Goal: Find specific page/section: Find specific page/section

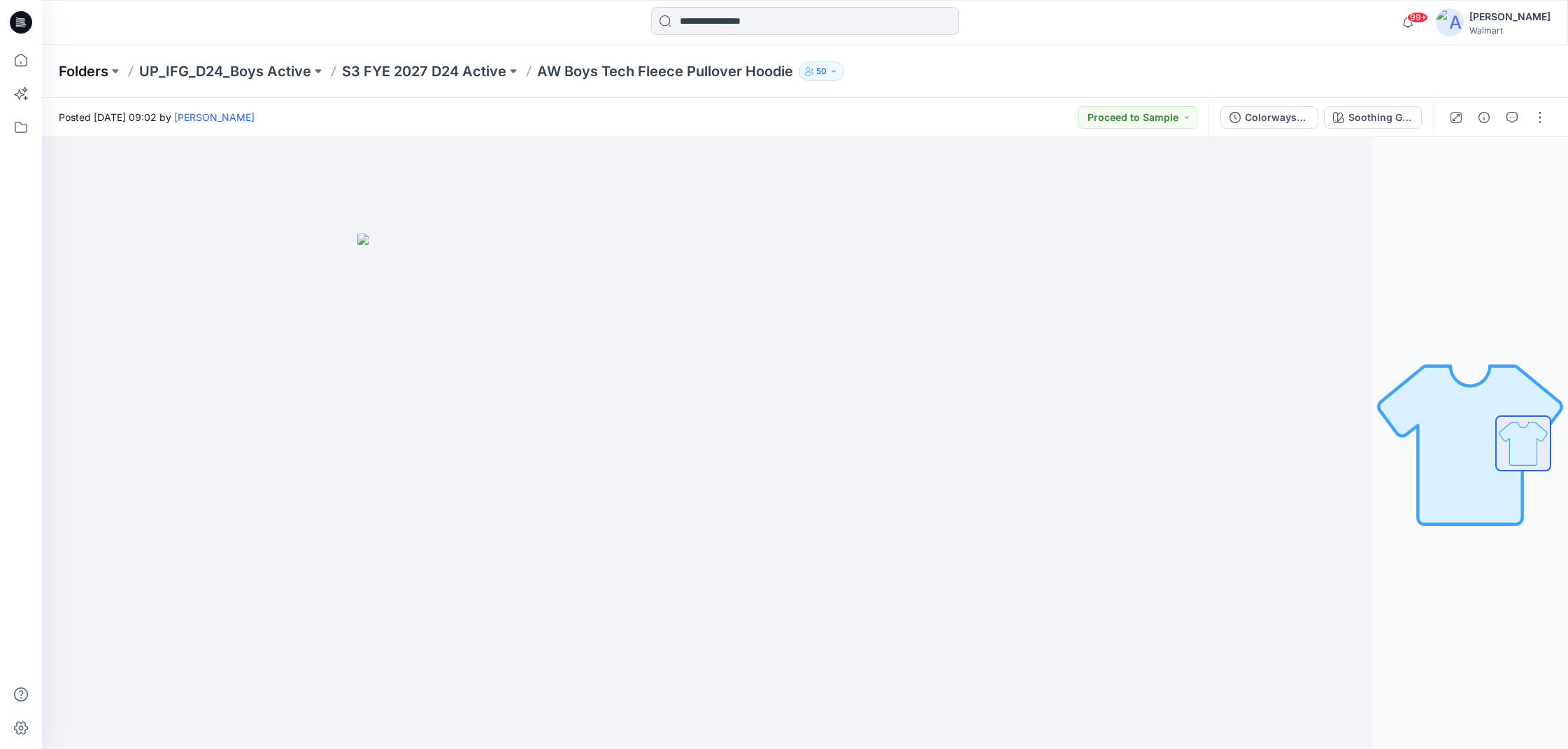
click at [81, 67] on p "Folders" at bounding box center [83, 71] width 50 height 20
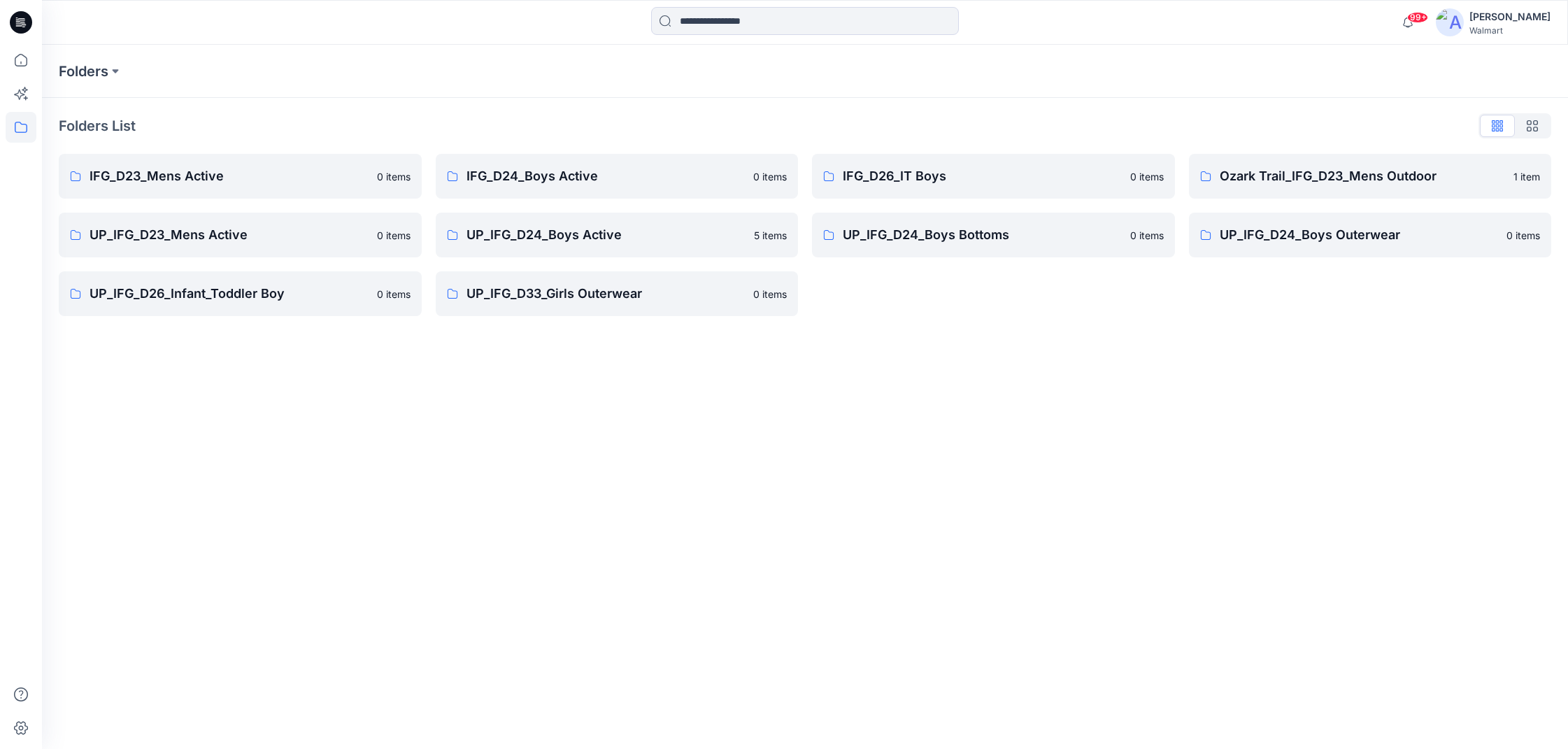
click at [287, 245] on link "UP_IFG_D23_Mens Active 0 items" at bounding box center [240, 235] width 363 height 45
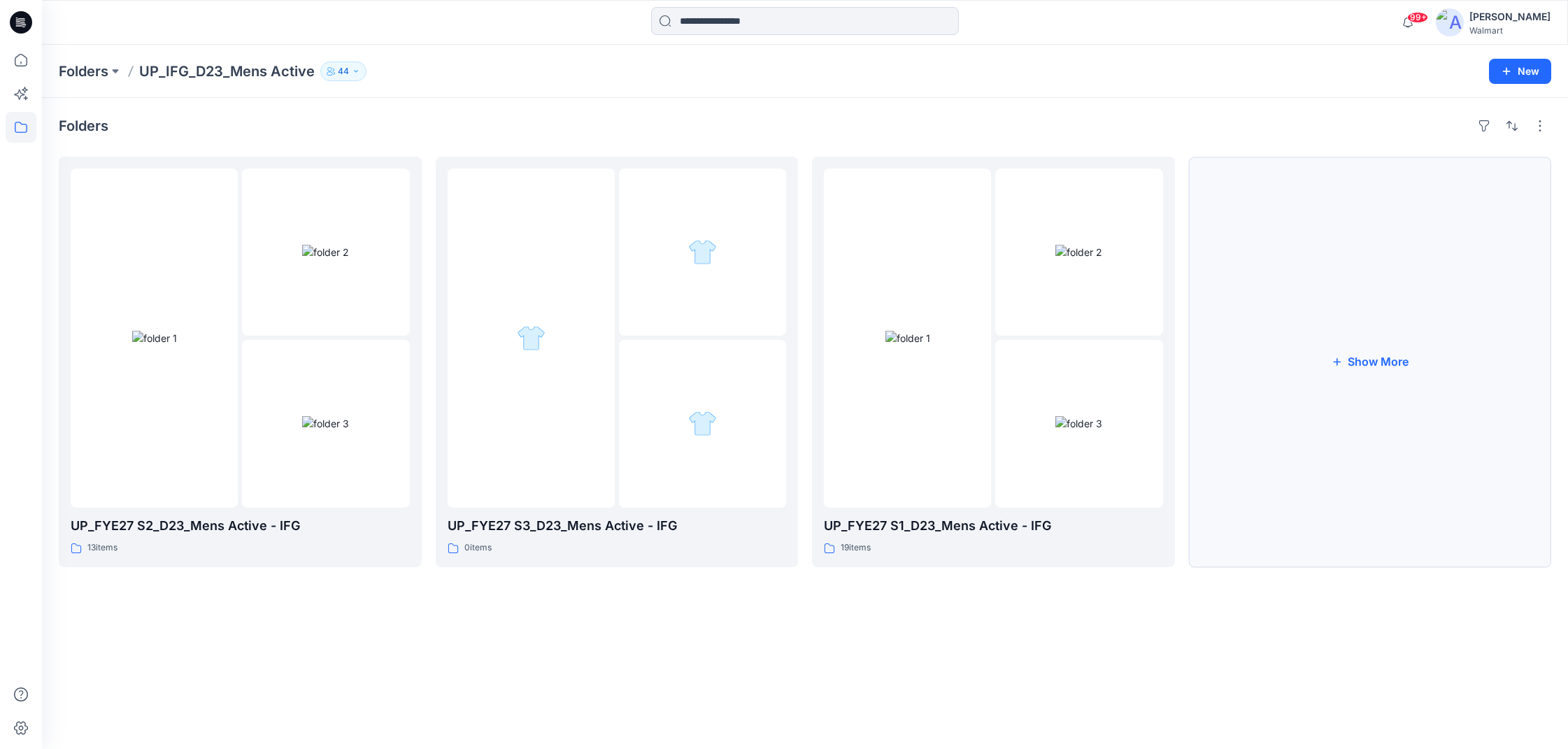
click at [1429, 357] on button "Show More" at bounding box center [1371, 362] width 363 height 411
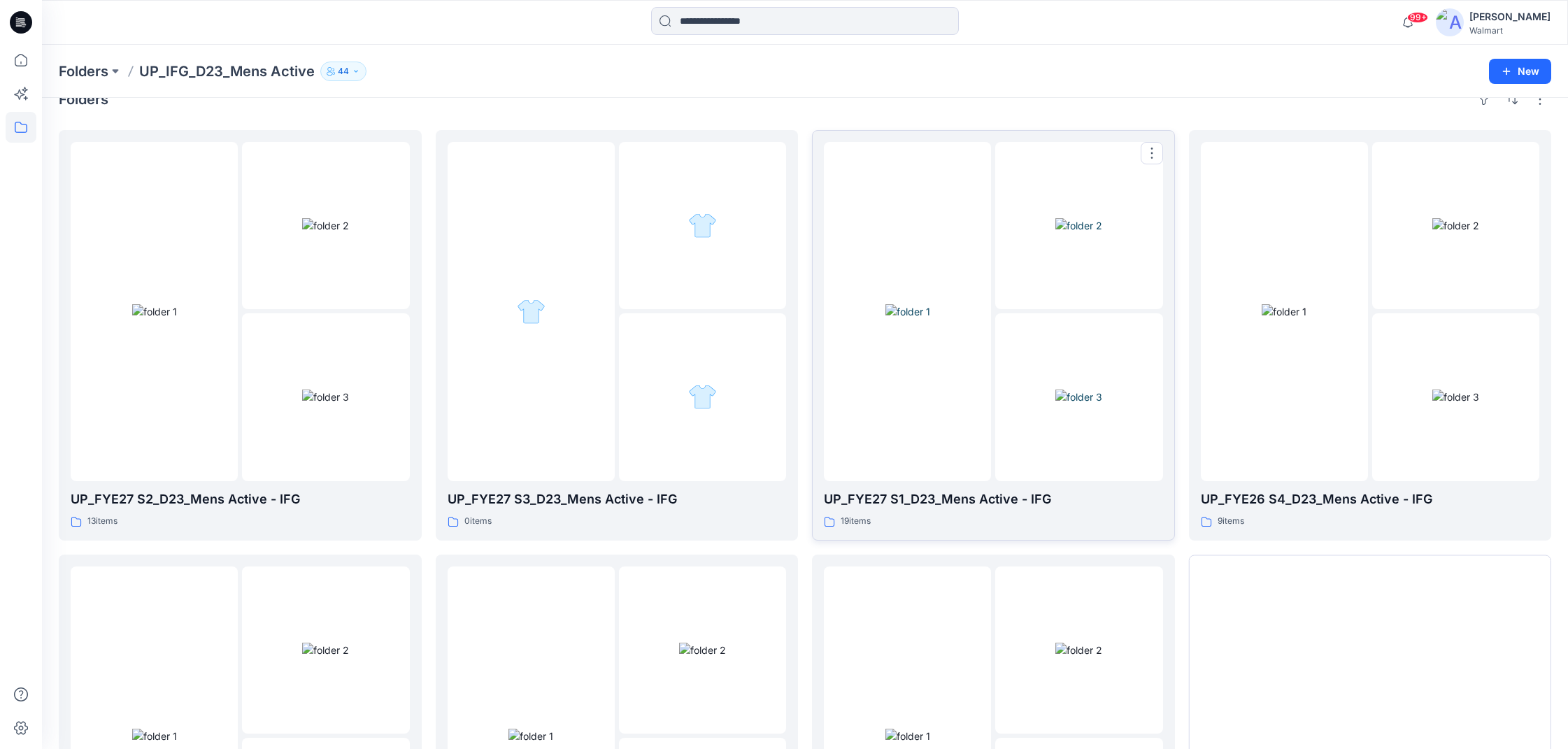
scroll to position [34, 0]
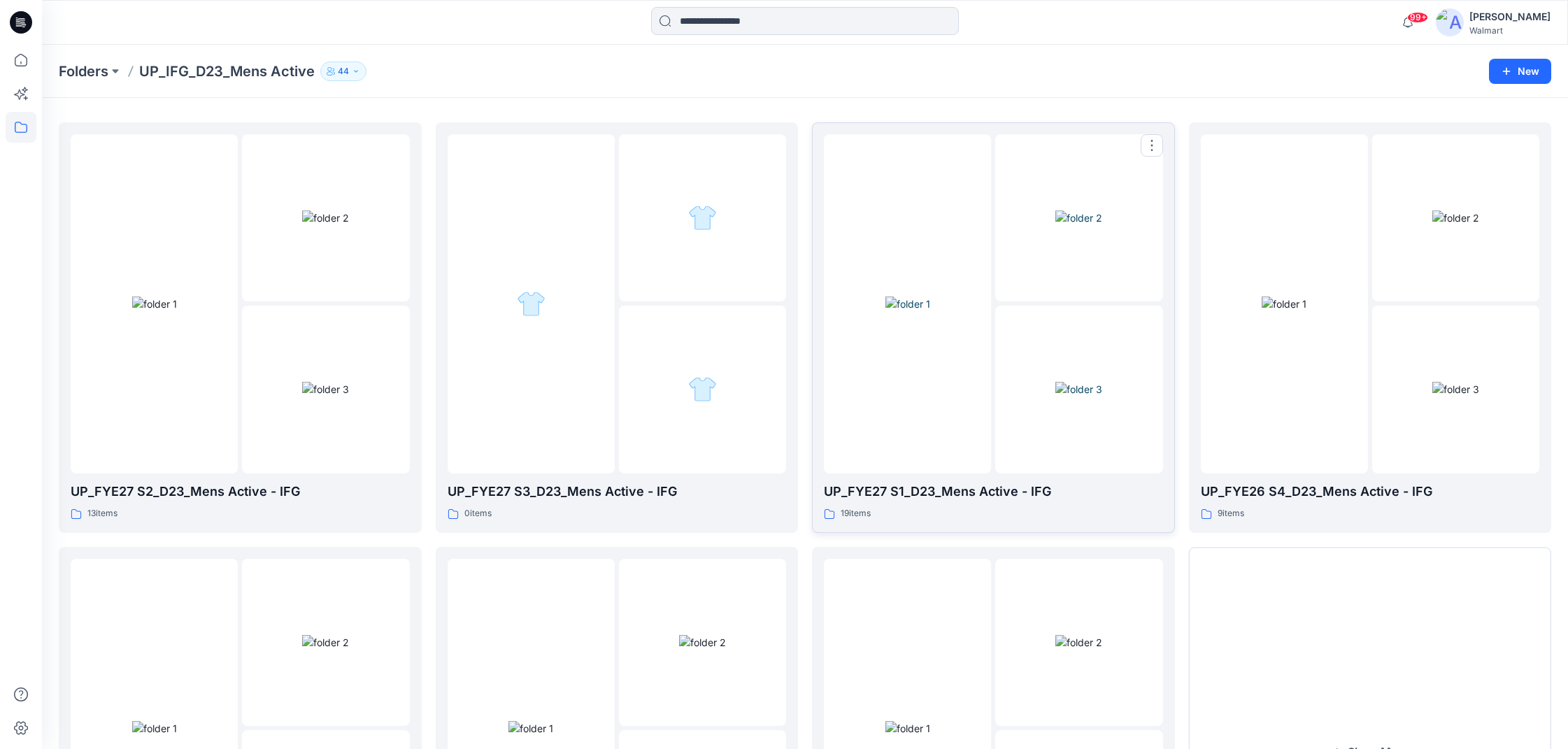
click at [917, 390] on div at bounding box center [908, 304] width 167 height 339
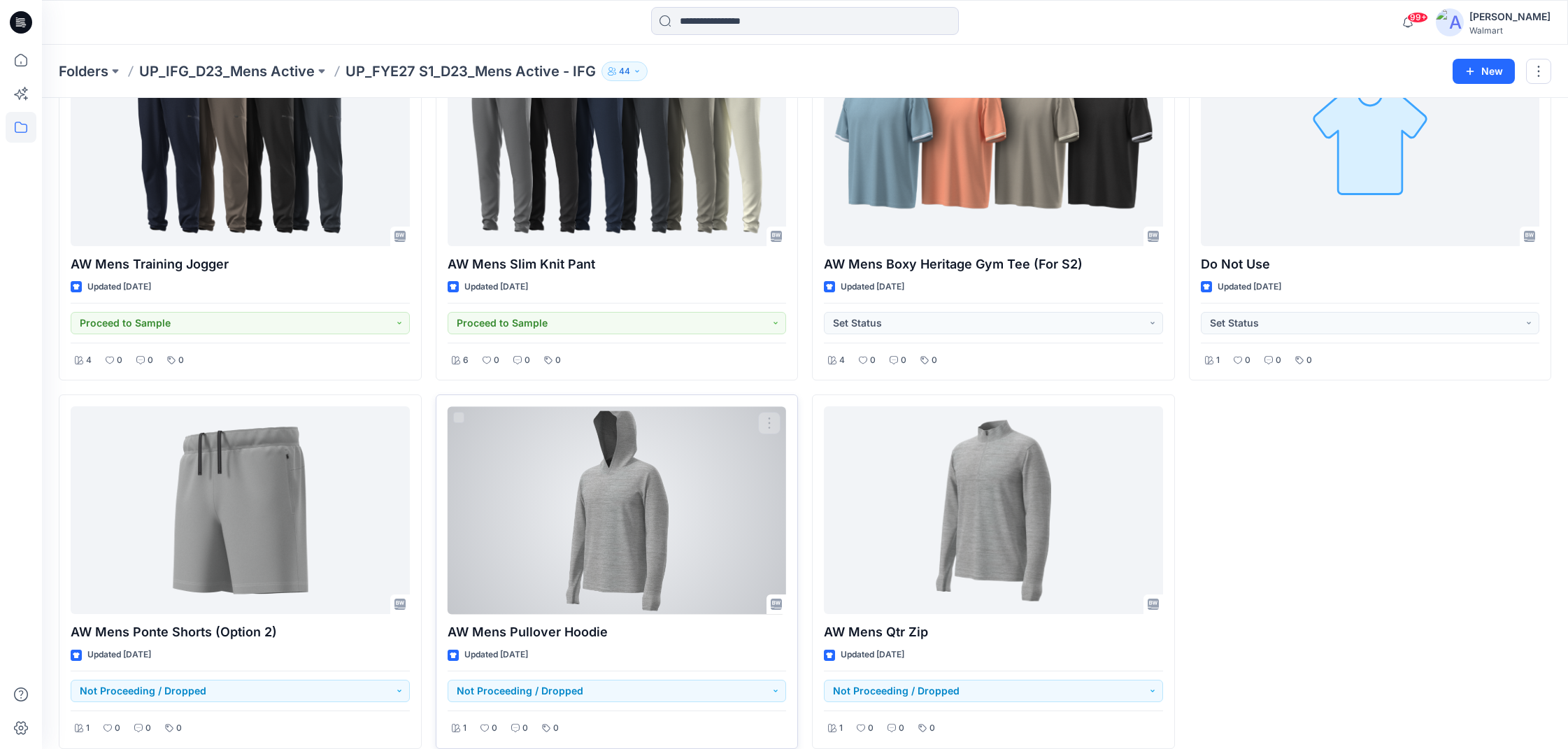
scroll to position [1250, 0]
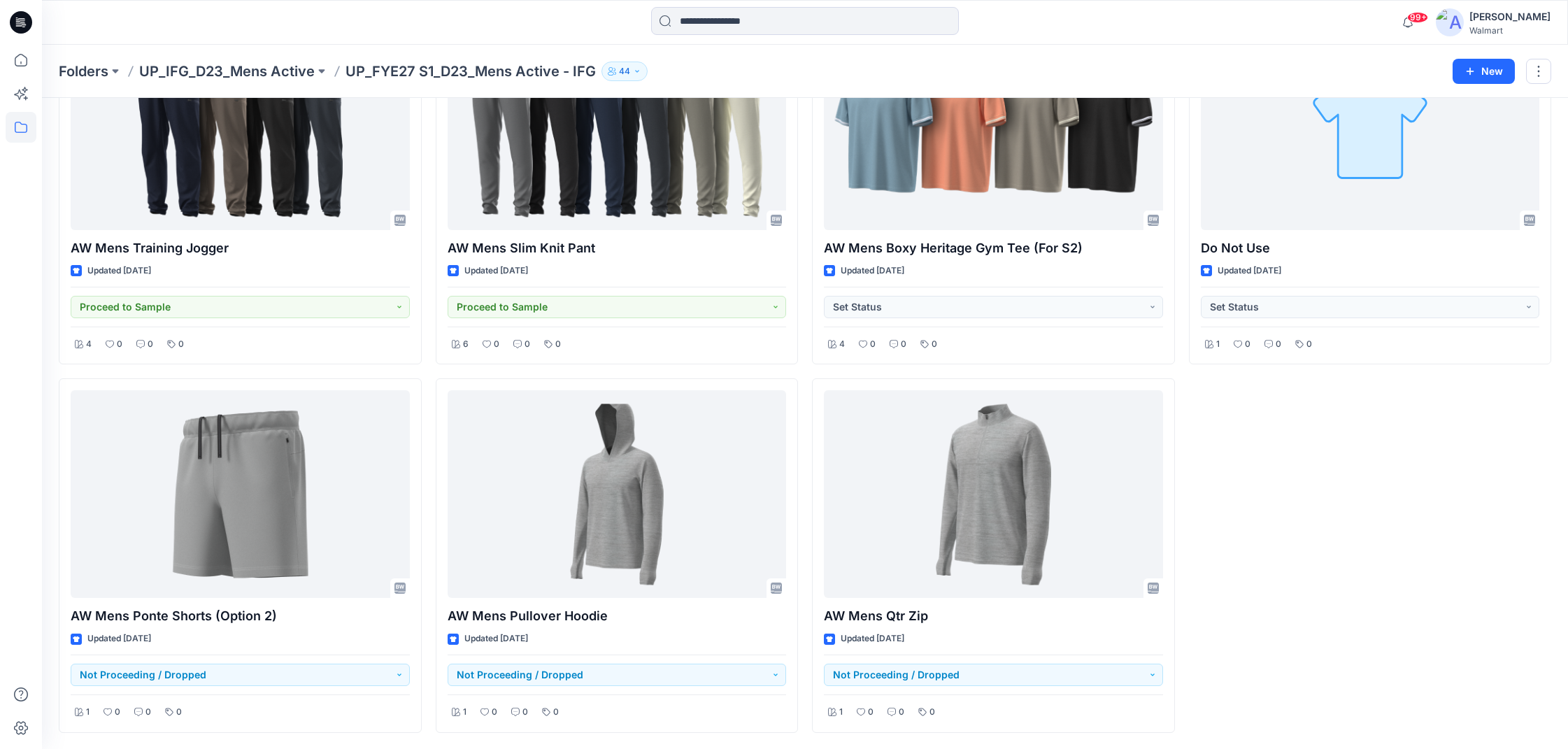
click at [249, 72] on p "UP_IFG_D23_Mens Active" at bounding box center [227, 71] width 175 height 20
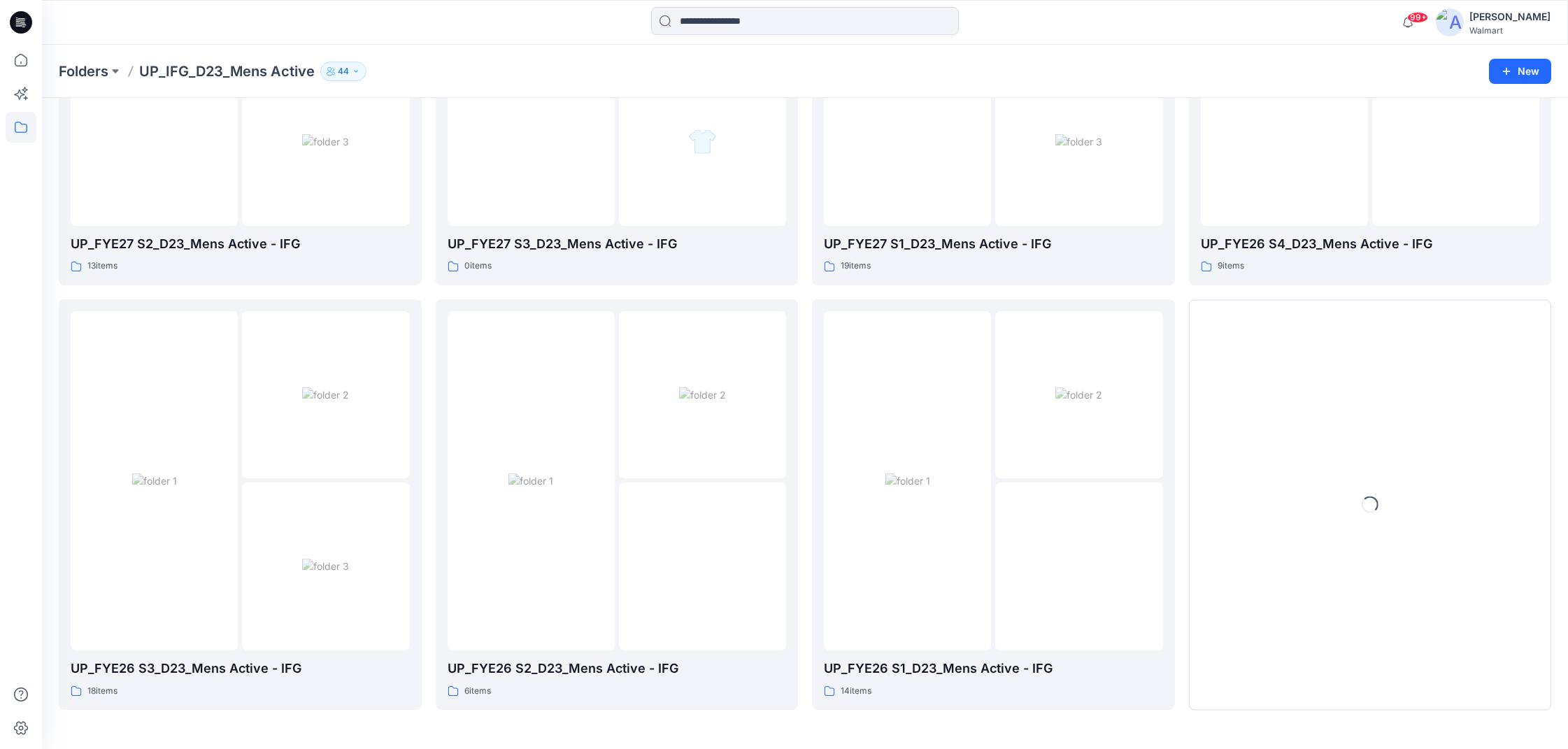
scroll to position [282, 0]
click at [98, 72] on p "Folders" at bounding box center [83, 71] width 50 height 20
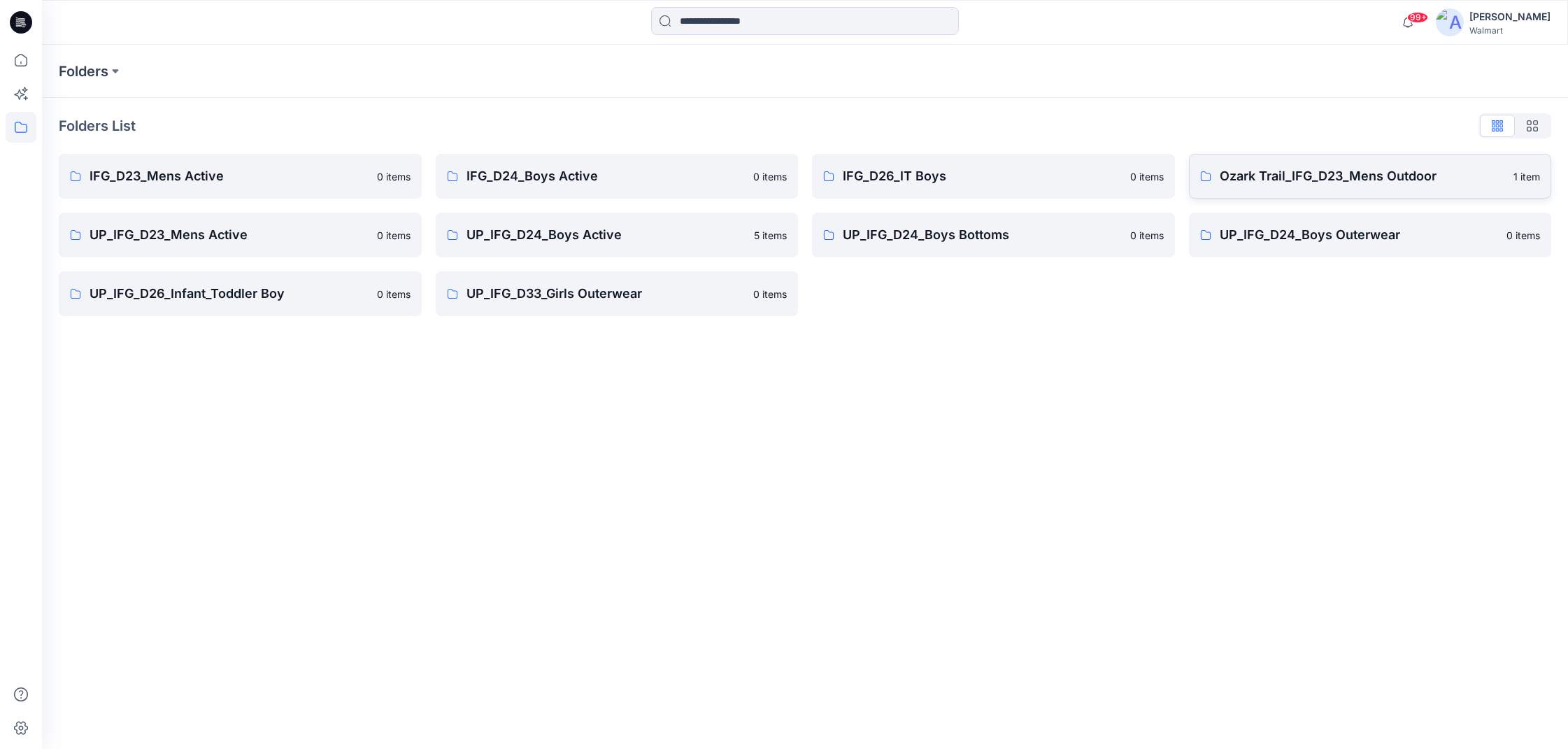
click at [1413, 188] on link "Ozark Trail_IFG_D23_Mens Outdoor 1 item" at bounding box center [1371, 176] width 363 height 45
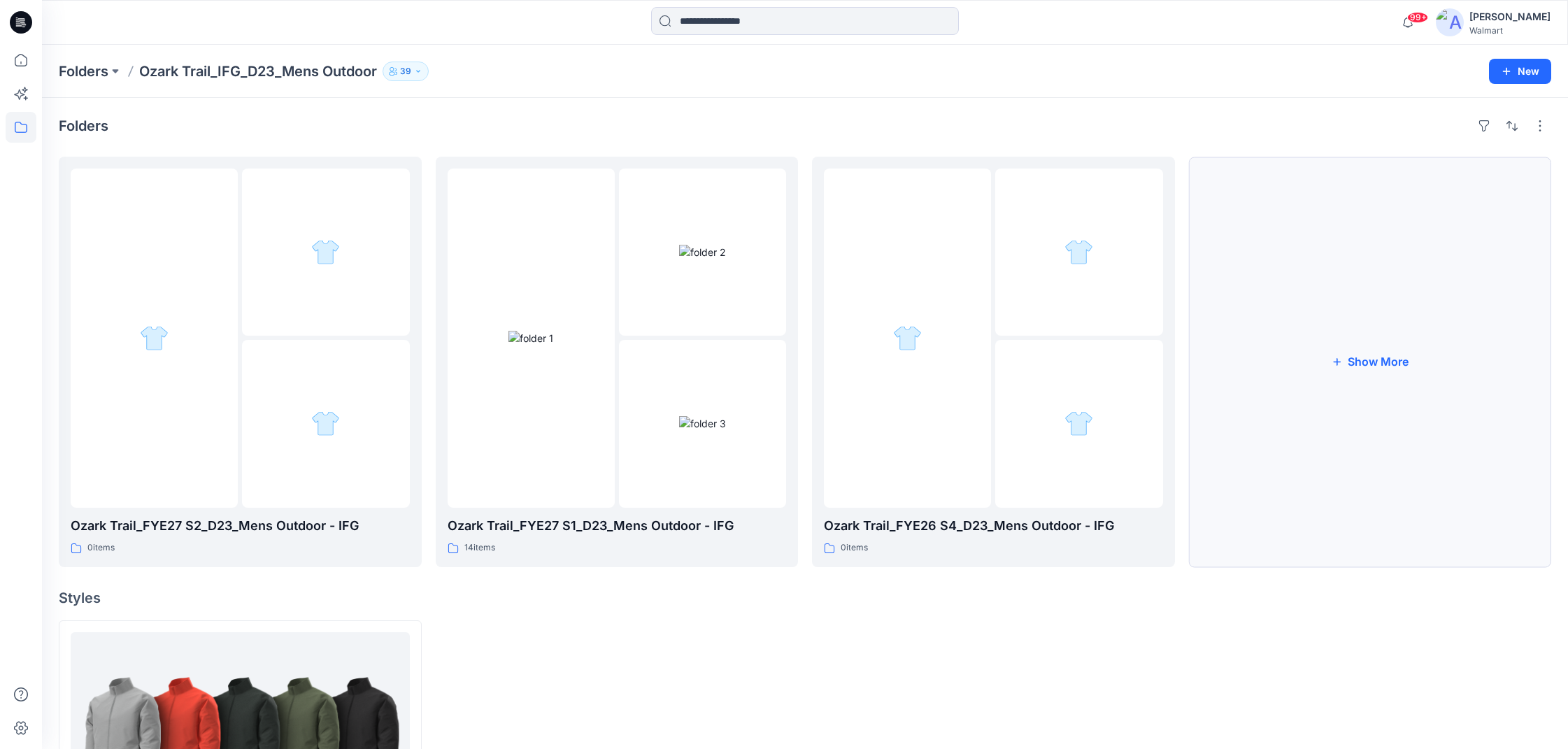
click at [1368, 340] on button "Show More" at bounding box center [1371, 362] width 363 height 411
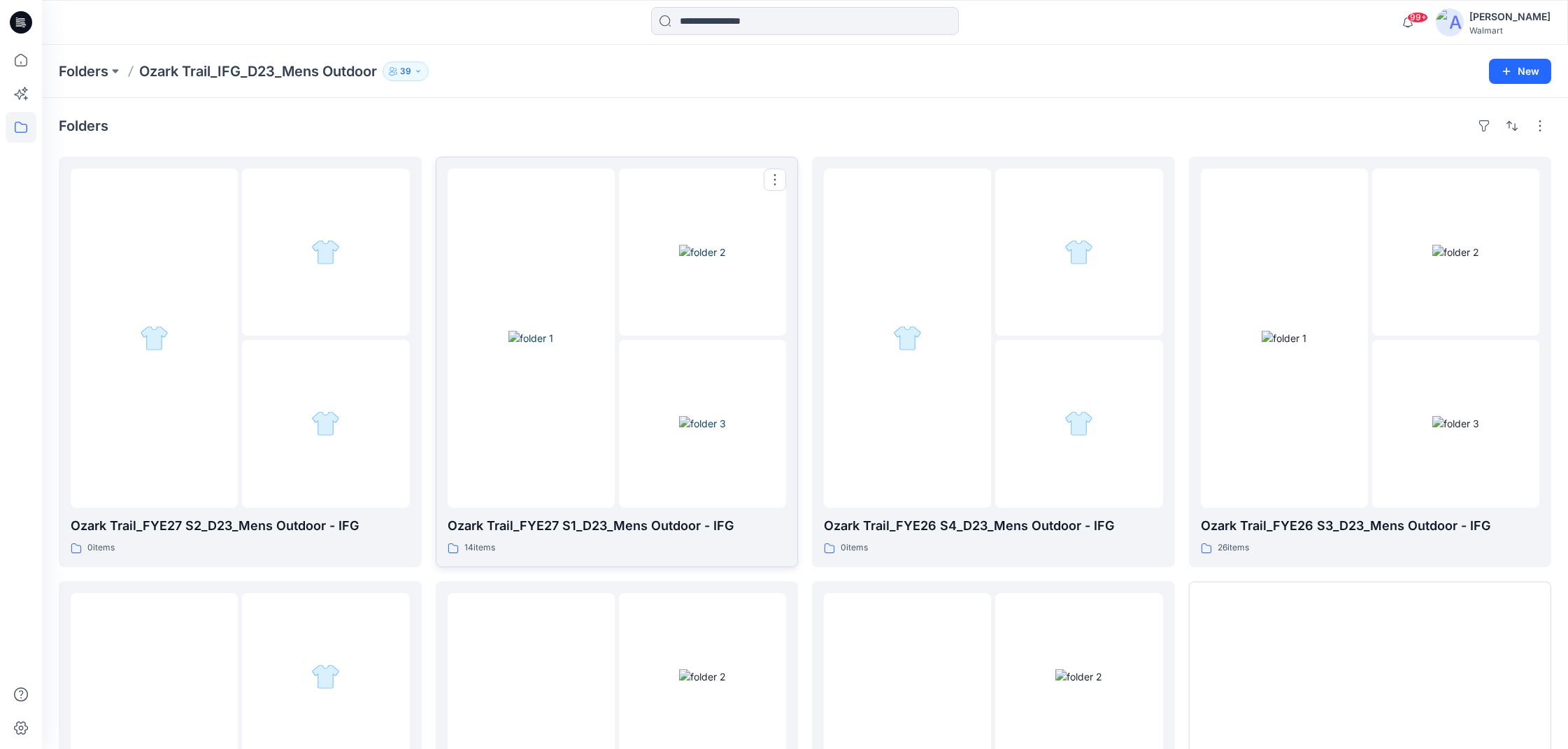
click at [601, 423] on div at bounding box center [531, 337] width 167 height 339
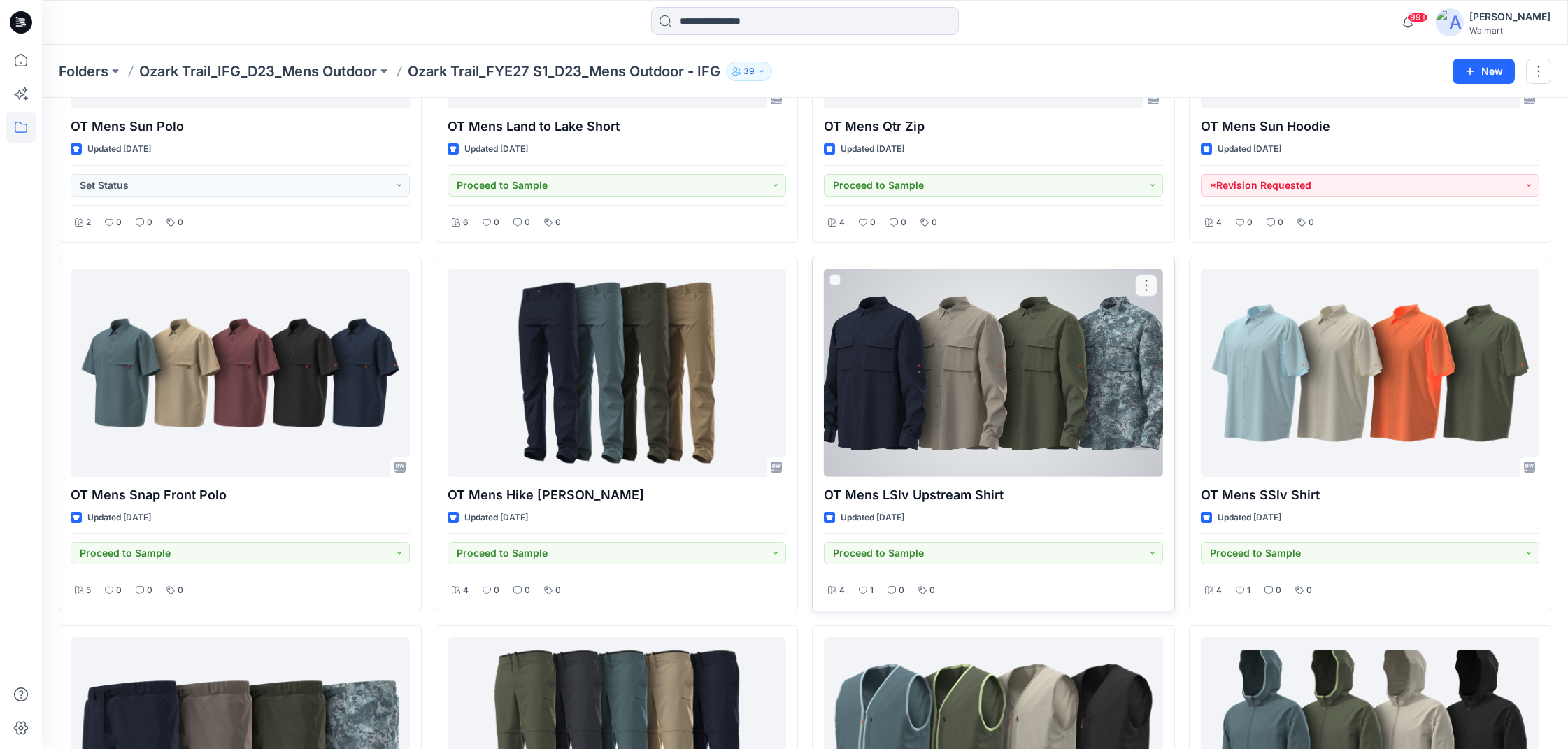
scroll to position [266, 0]
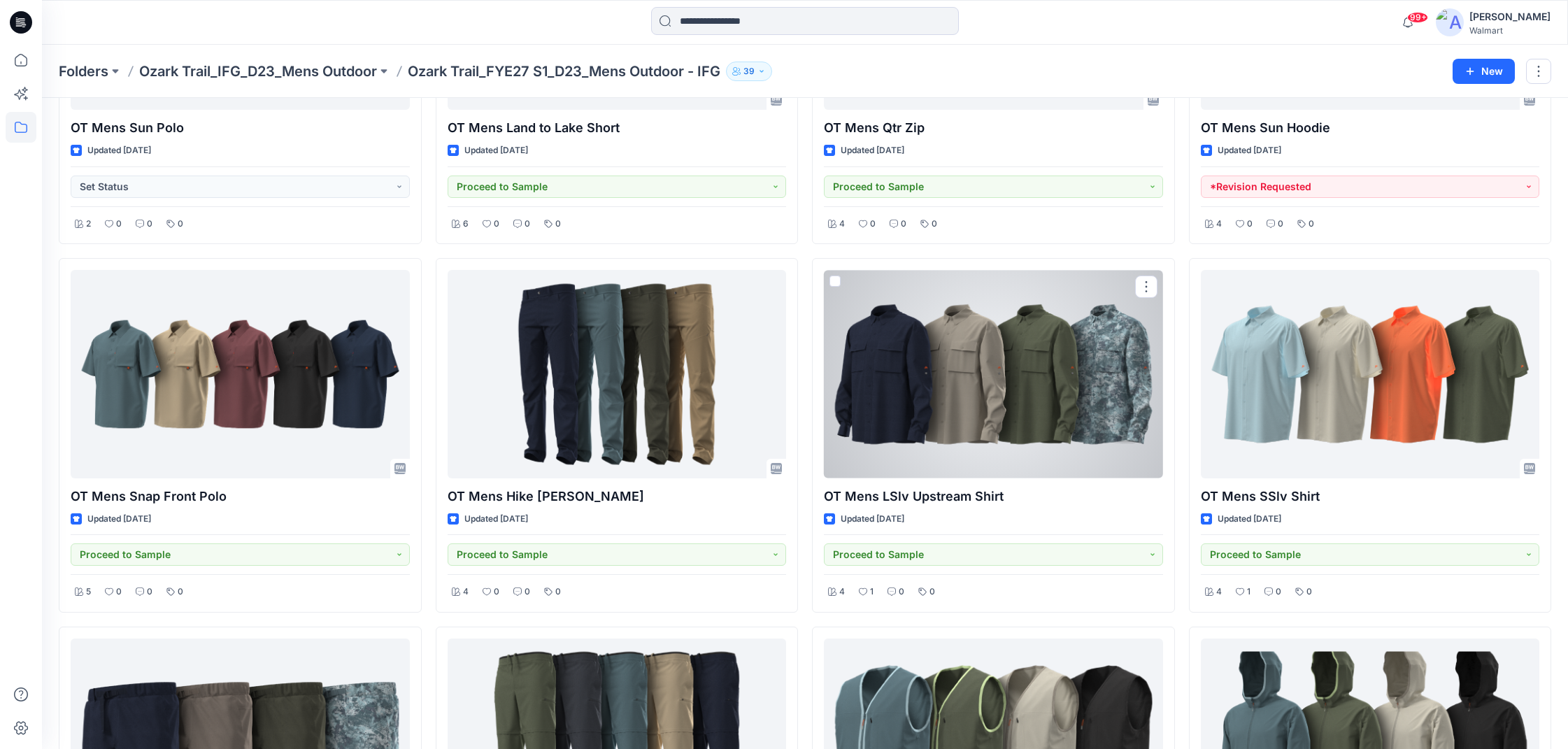
click at [1057, 401] on div at bounding box center [993, 373] width 339 height 207
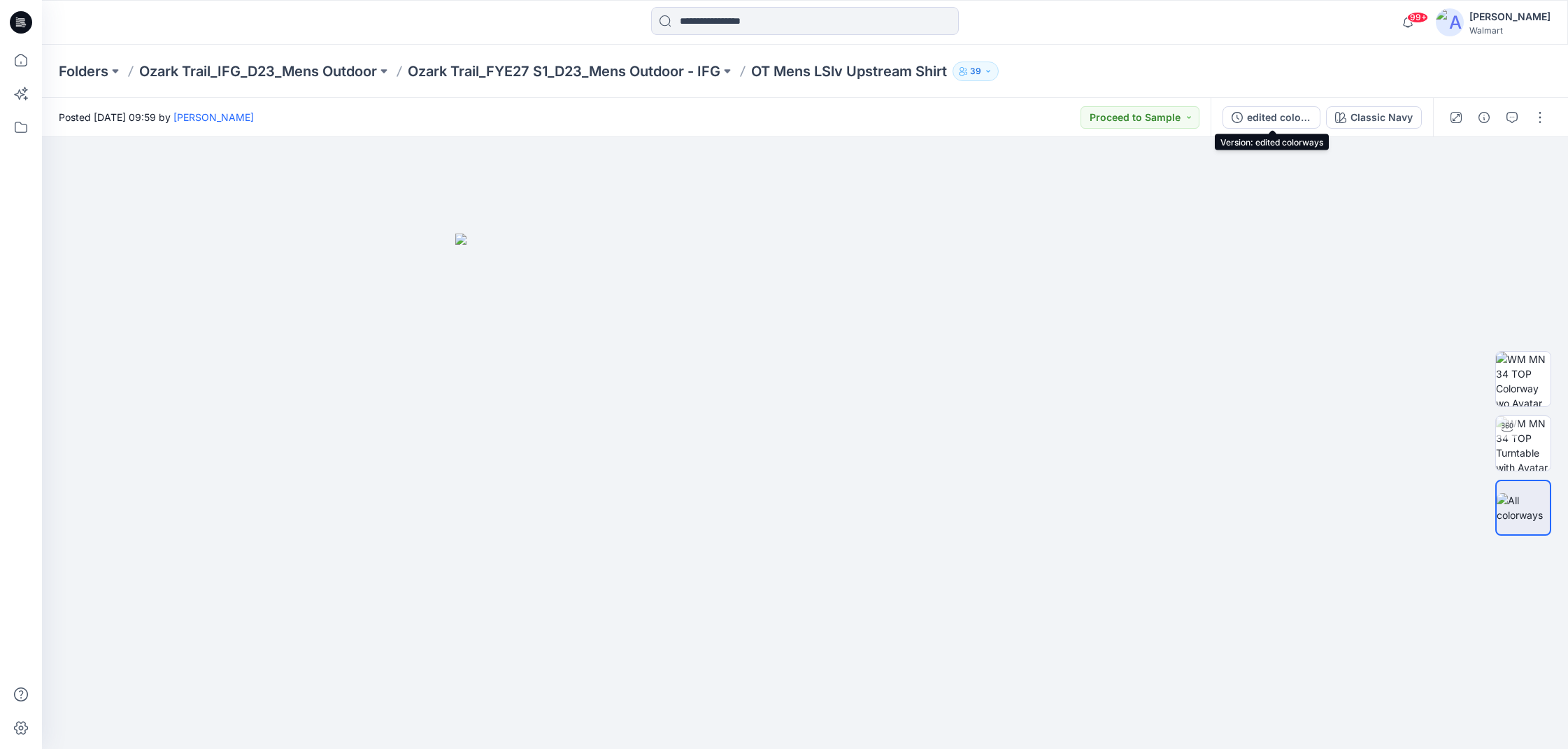
click at [1282, 119] on div "edited colorways" at bounding box center [1280, 118] width 64 height 15
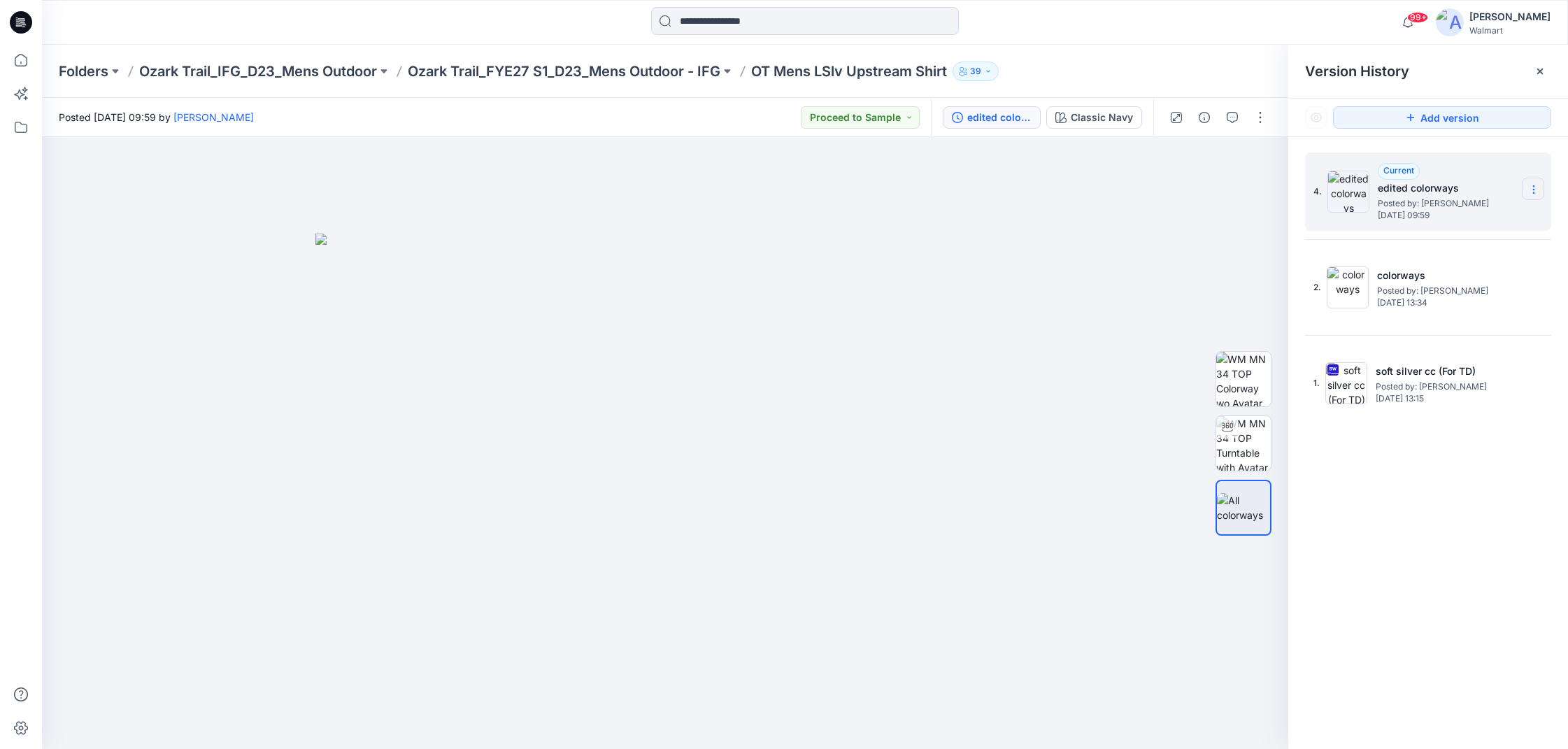
click at [1537, 191] on icon at bounding box center [1534, 189] width 11 height 11
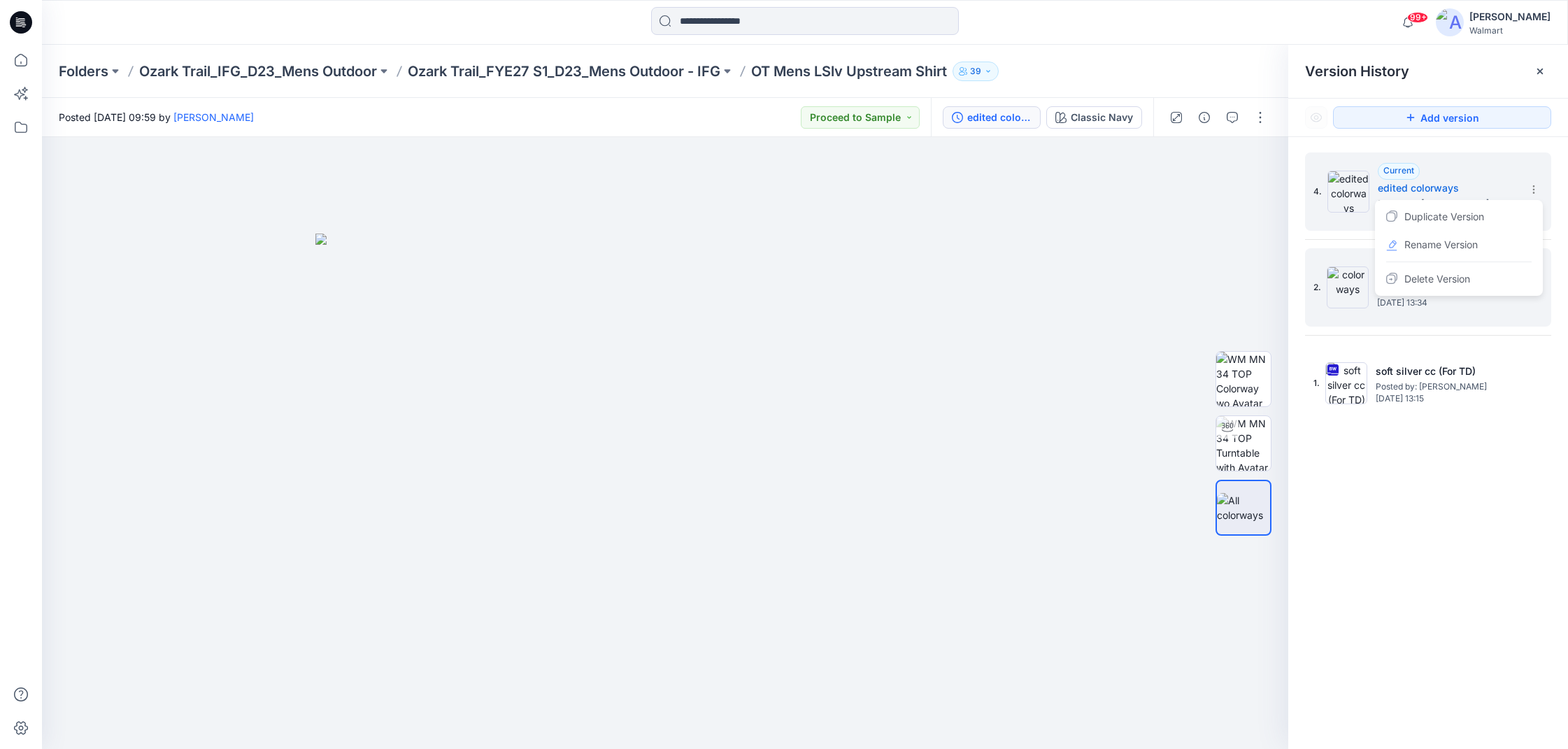
click at [1539, 324] on div "2. colorways Posted by: Kei Yip Monday, April 21, 2025 13:34" at bounding box center [1429, 288] width 246 height 78
click at [1536, 288] on icon at bounding box center [1534, 285] width 11 height 11
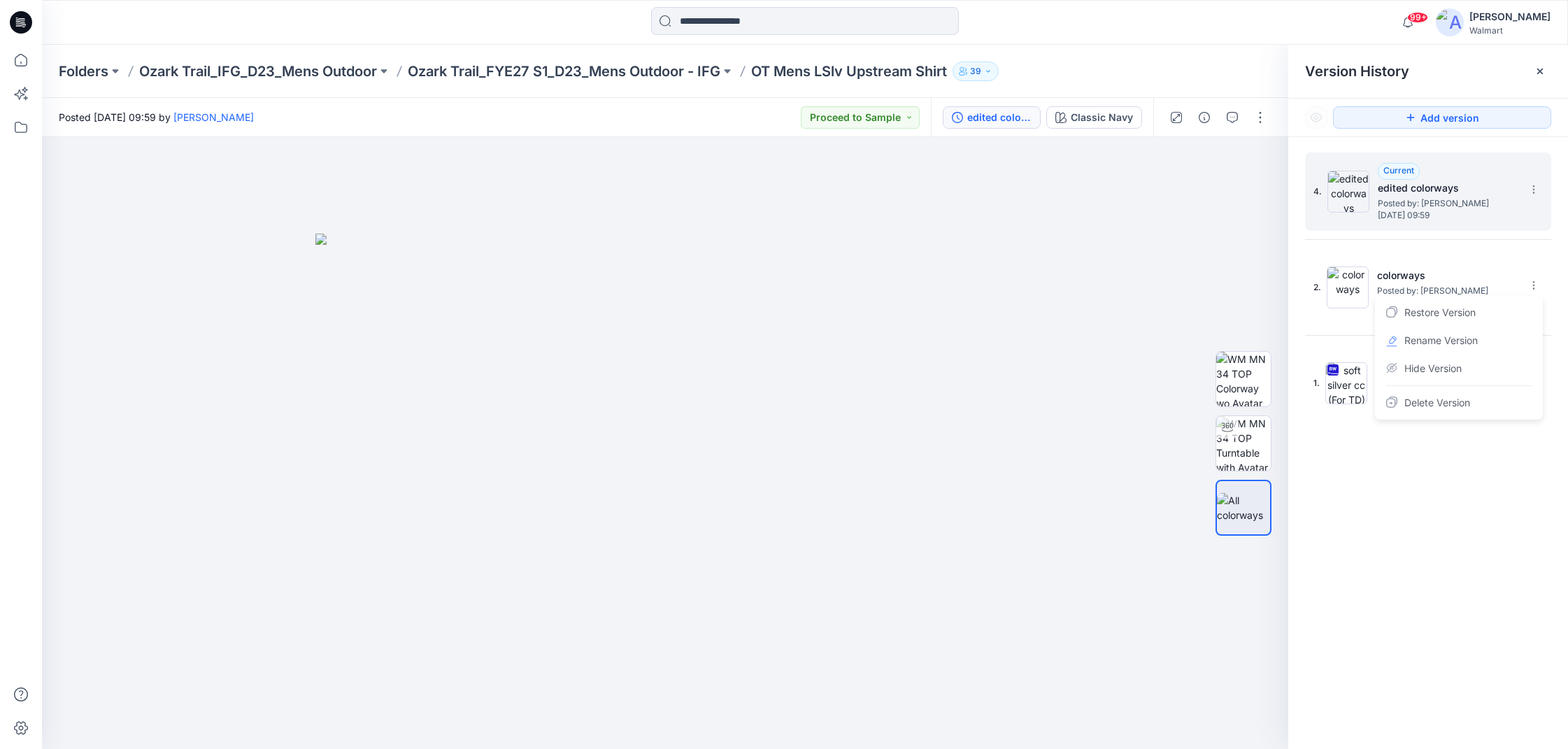
click at [1519, 174] on div "4. Current edited colorways Posted by: Kei Yip Tuesday, May 20, 2025 09:59" at bounding box center [1419, 192] width 210 height 67
click at [1107, 121] on div "Classic Navy" at bounding box center [1102, 118] width 62 height 15
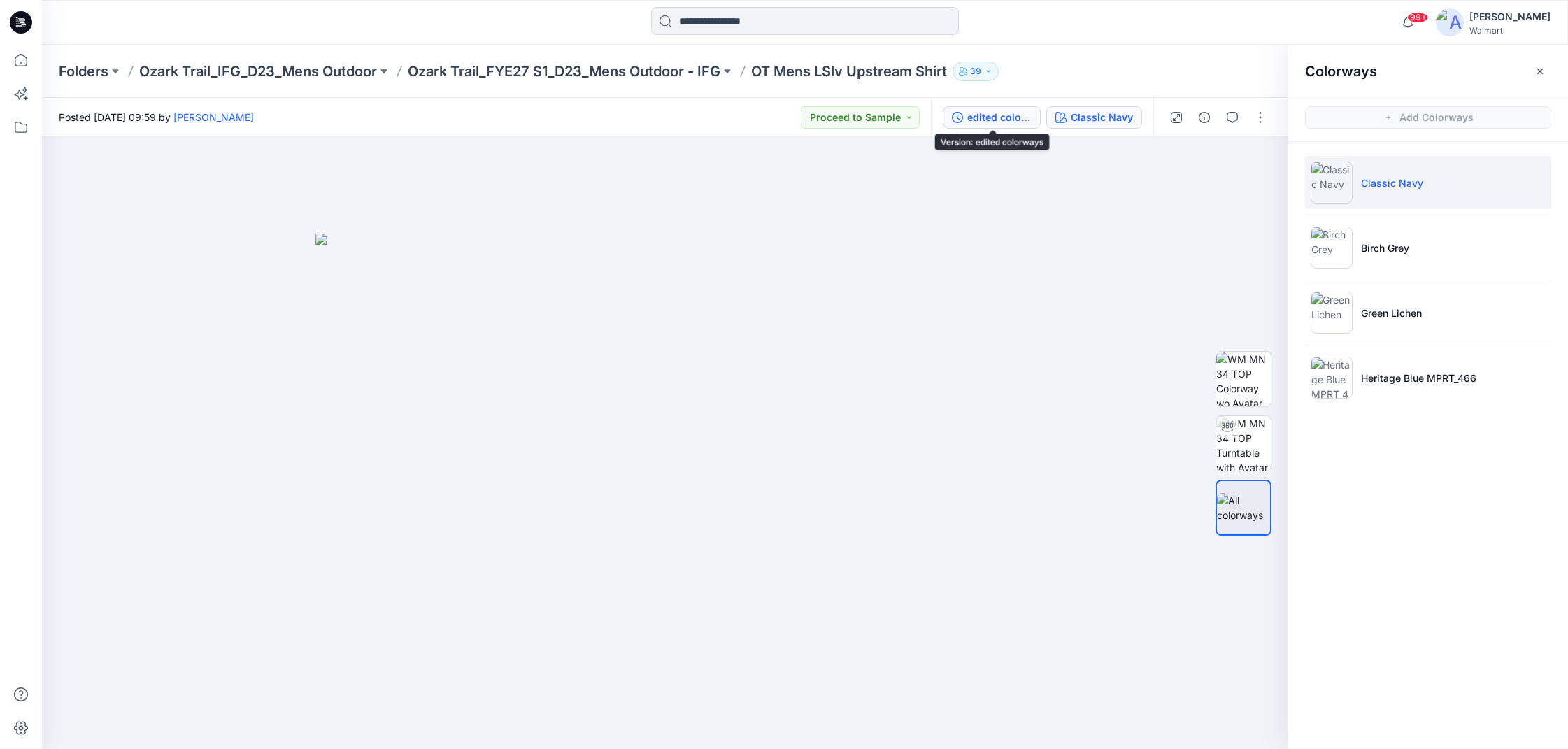
click at [1006, 117] on div "edited colorways" at bounding box center [999, 118] width 64 height 15
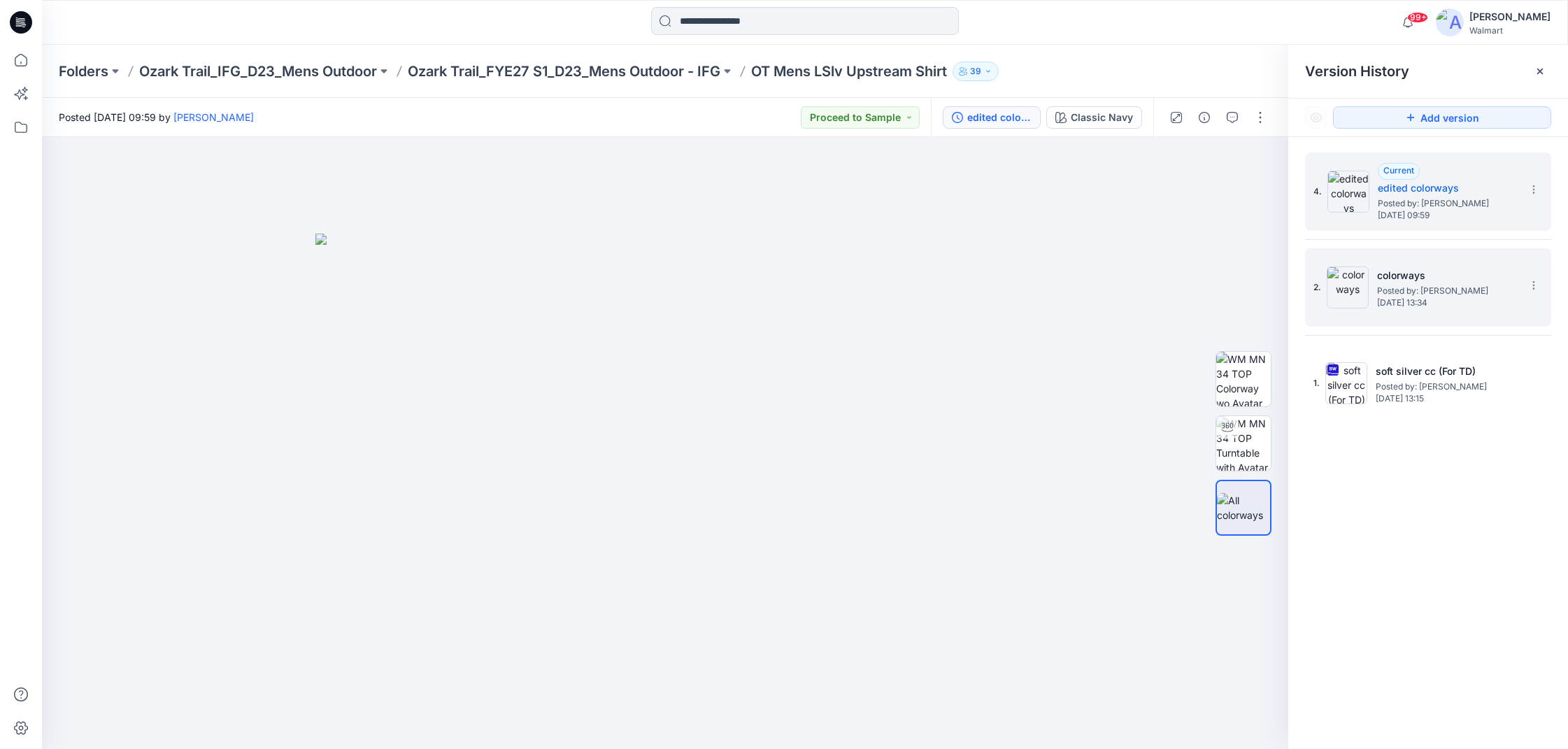
click at [1501, 276] on h5 "colorways" at bounding box center [1447, 275] width 140 height 17
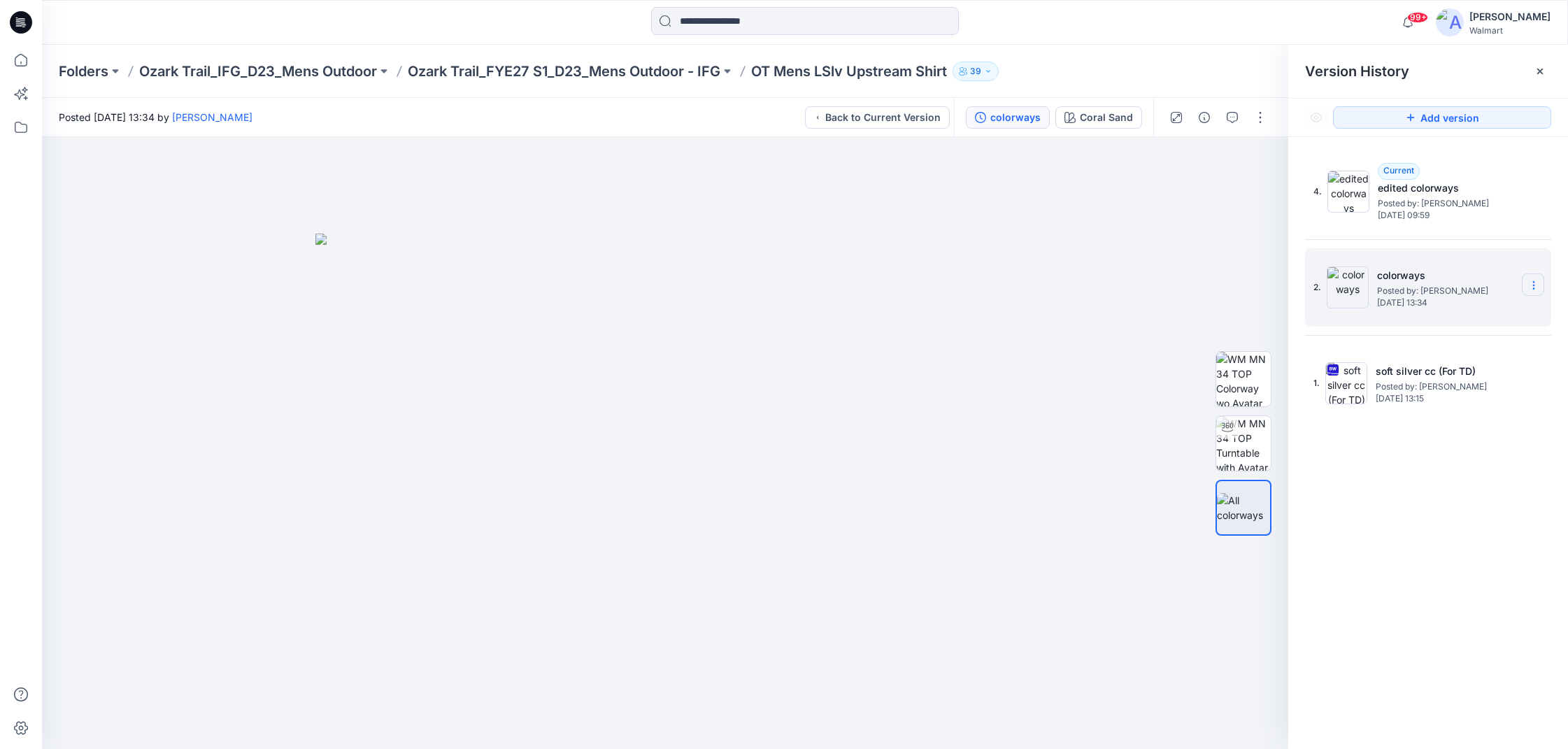
click at [1530, 286] on icon at bounding box center [1534, 285] width 11 height 11
click at [1384, 468] on div "4. Current edited colorways Posted by: Kei Yip Tuesday, May 20, 2025 09:59 2. c…" at bounding box center [1429, 453] width 280 height 632
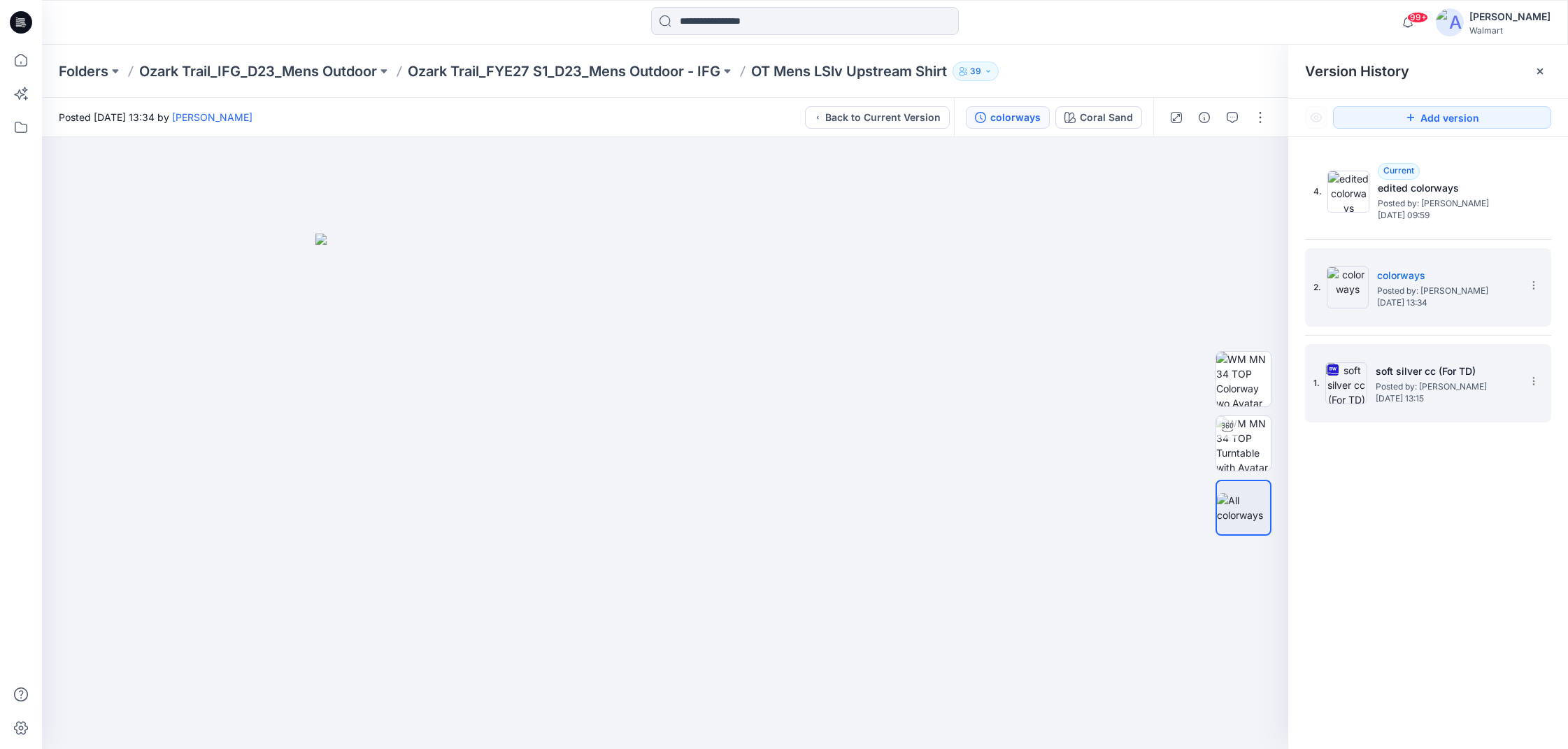
click at [1519, 358] on div "1. soft silver cc (For TD) Posted by: Kei Yip Monday, April 21, 2025 13:15" at bounding box center [1419, 383] width 210 height 67
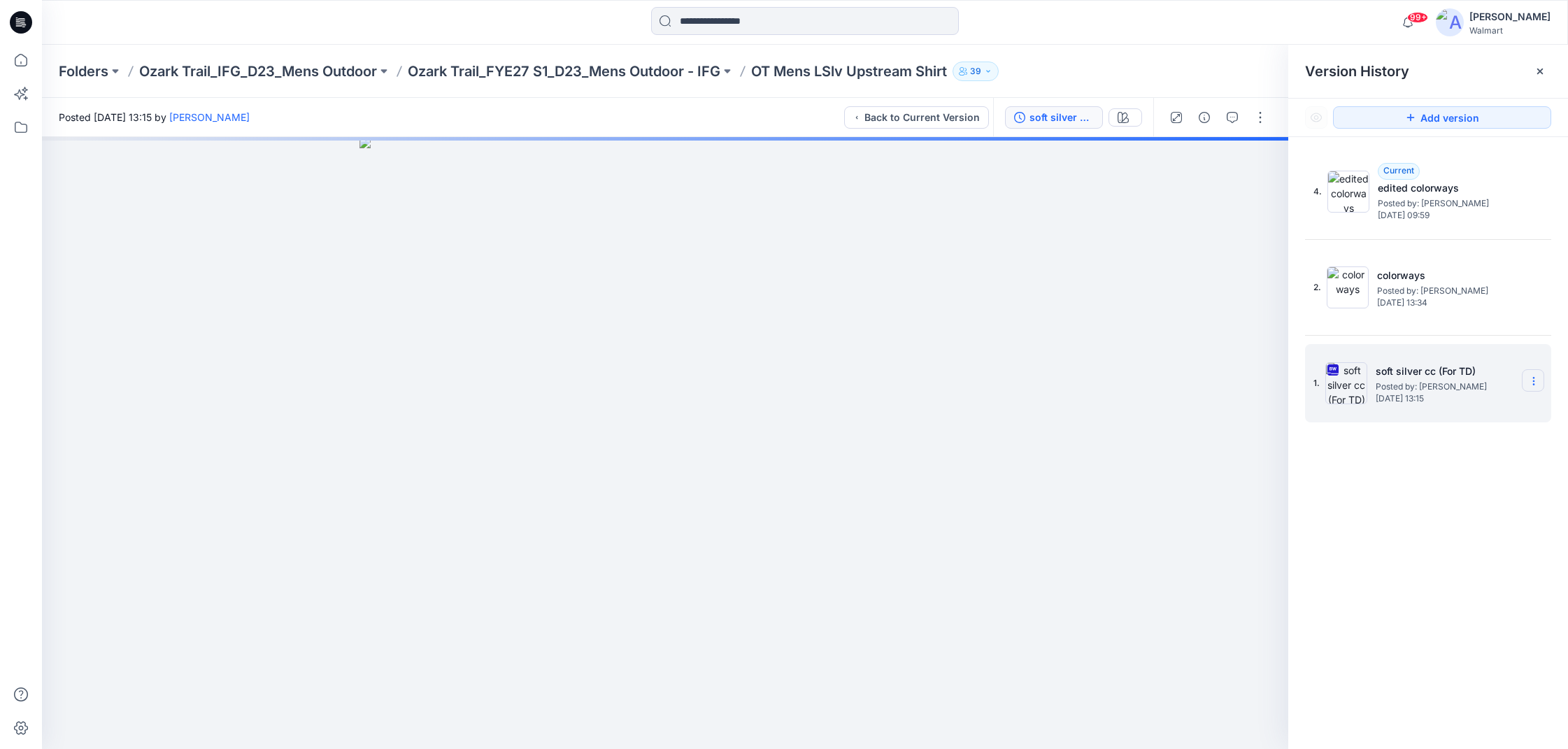
click at [1532, 379] on icon at bounding box center [1534, 381] width 11 height 11
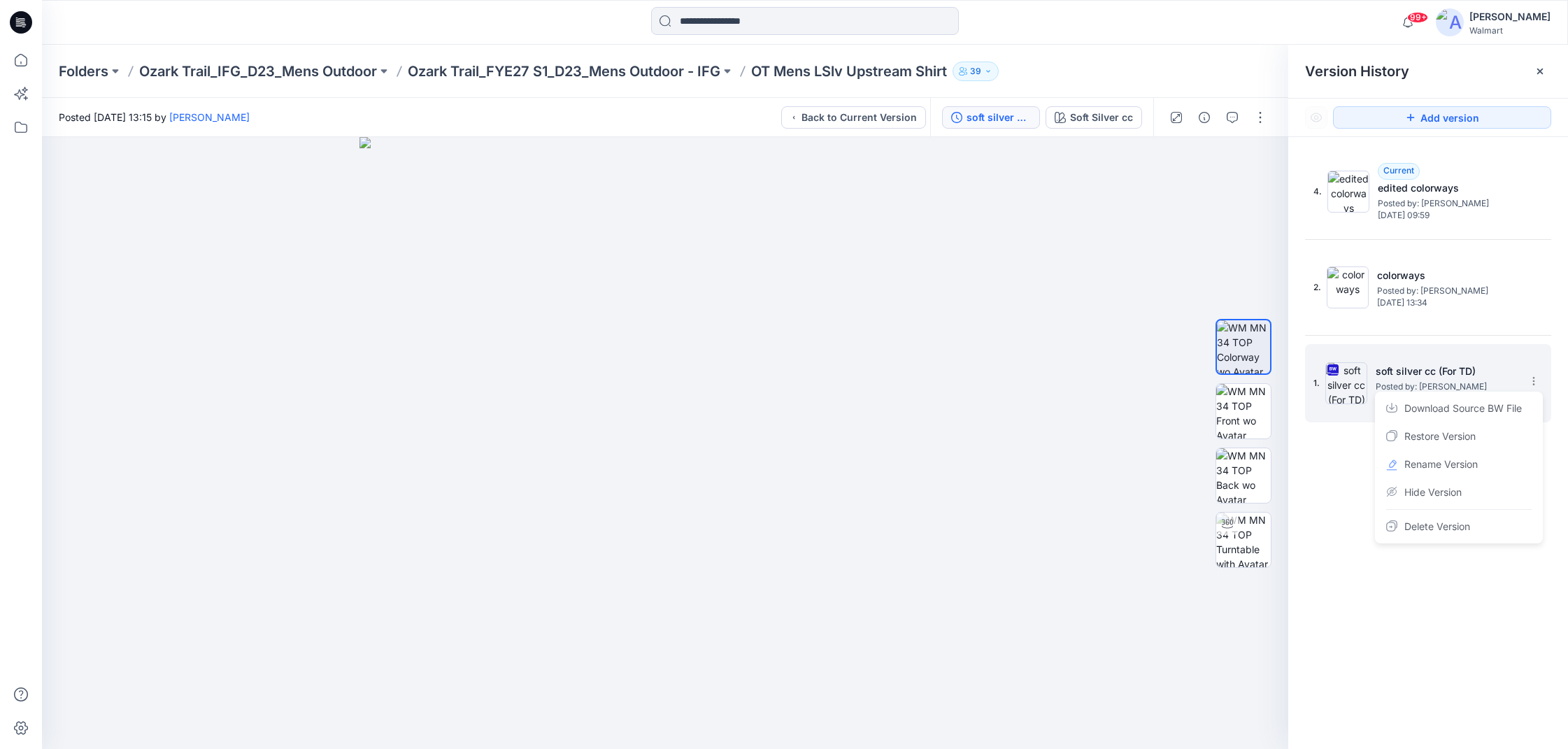
click at [1506, 405] on span "Download Source BW File" at bounding box center [1464, 409] width 118 height 17
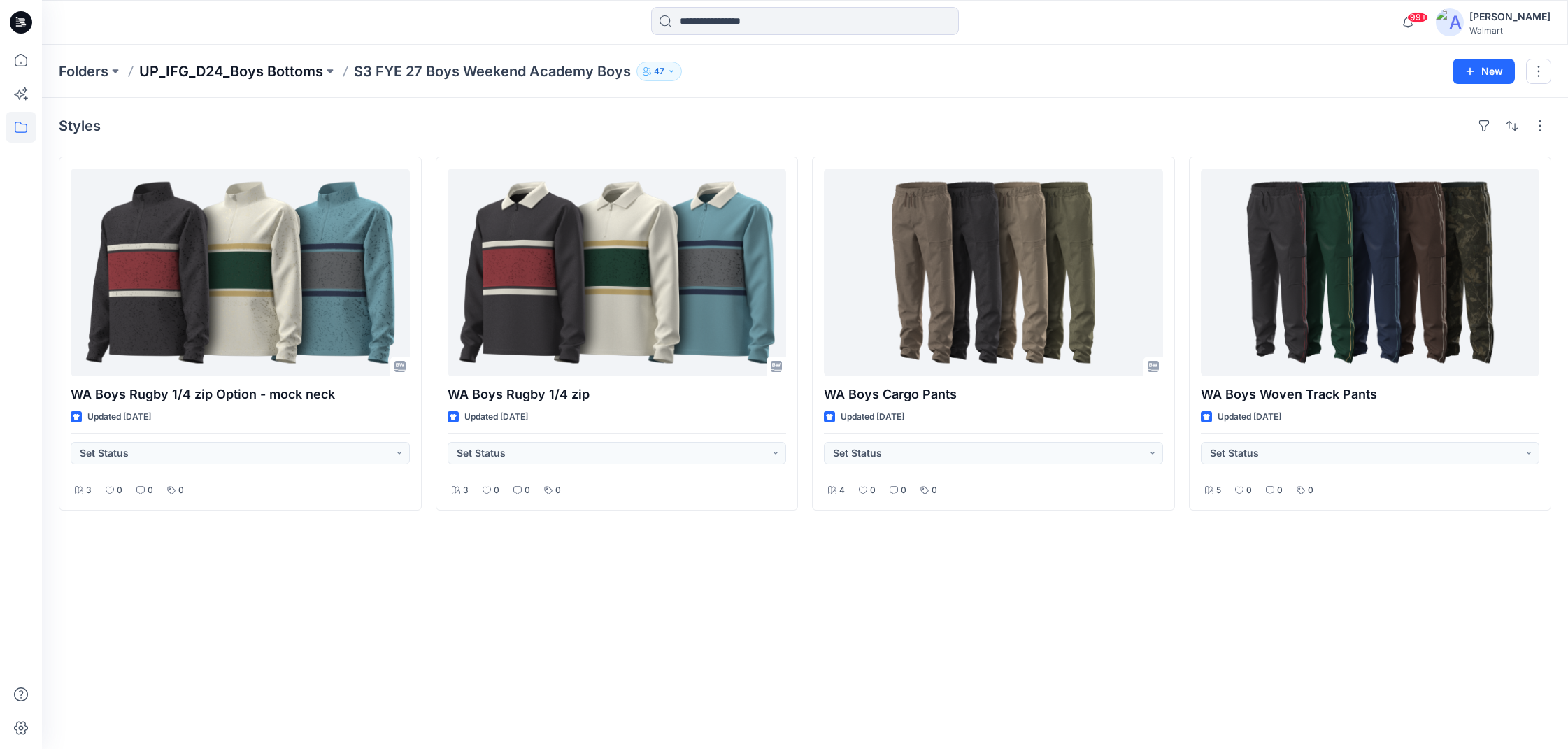
click at [240, 70] on p "UP_IFG_D24_Boys Bottoms" at bounding box center [231, 71] width 184 height 20
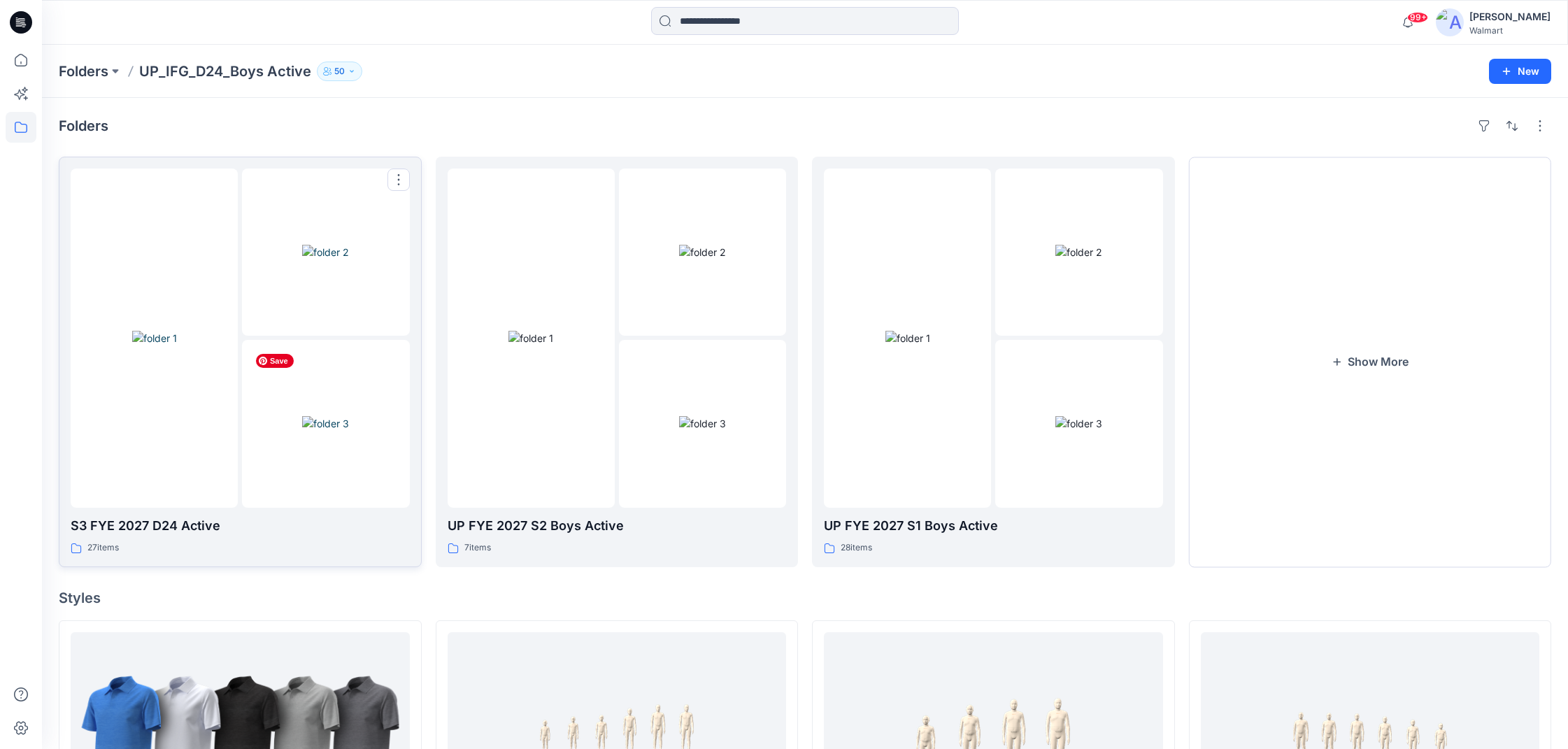
click at [325, 423] on img at bounding box center [325, 423] width 47 height 15
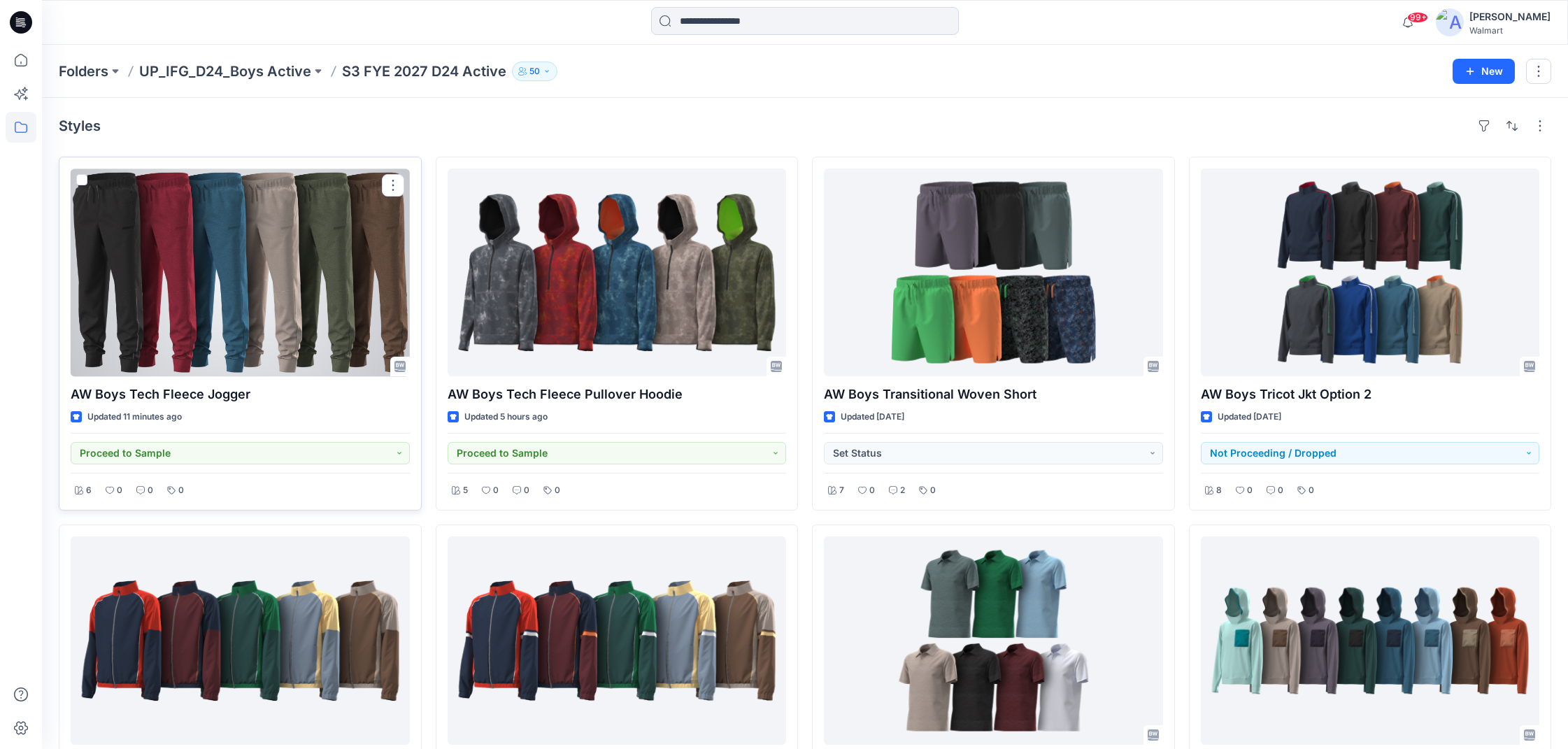
click at [346, 298] on div at bounding box center [240, 272] width 339 height 207
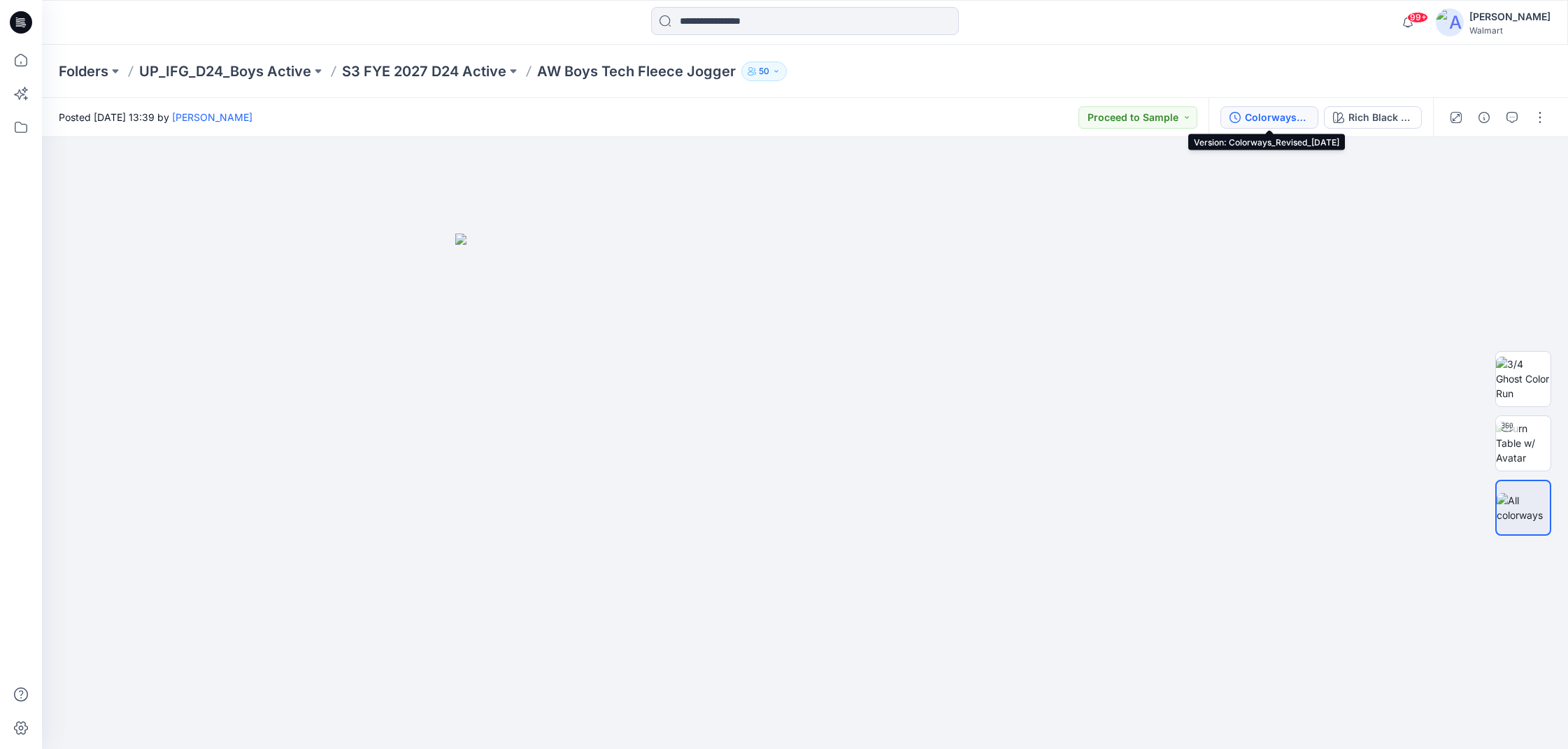
click at [1256, 116] on div "Colorways_Revised_[DATE]" at bounding box center [1277, 118] width 64 height 15
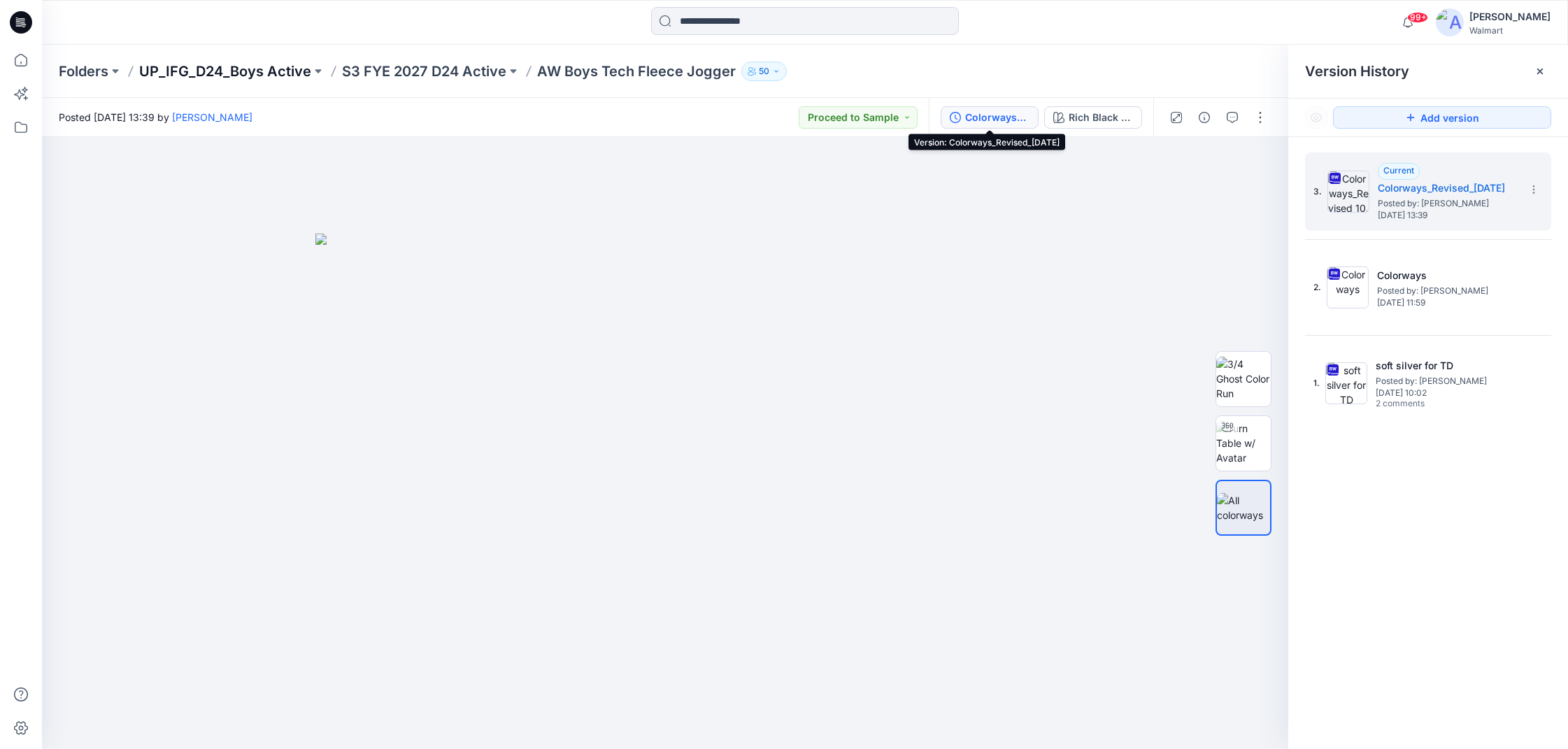
click at [227, 69] on p "UP_IFG_D24_Boys Active" at bounding box center [225, 71] width 172 height 20
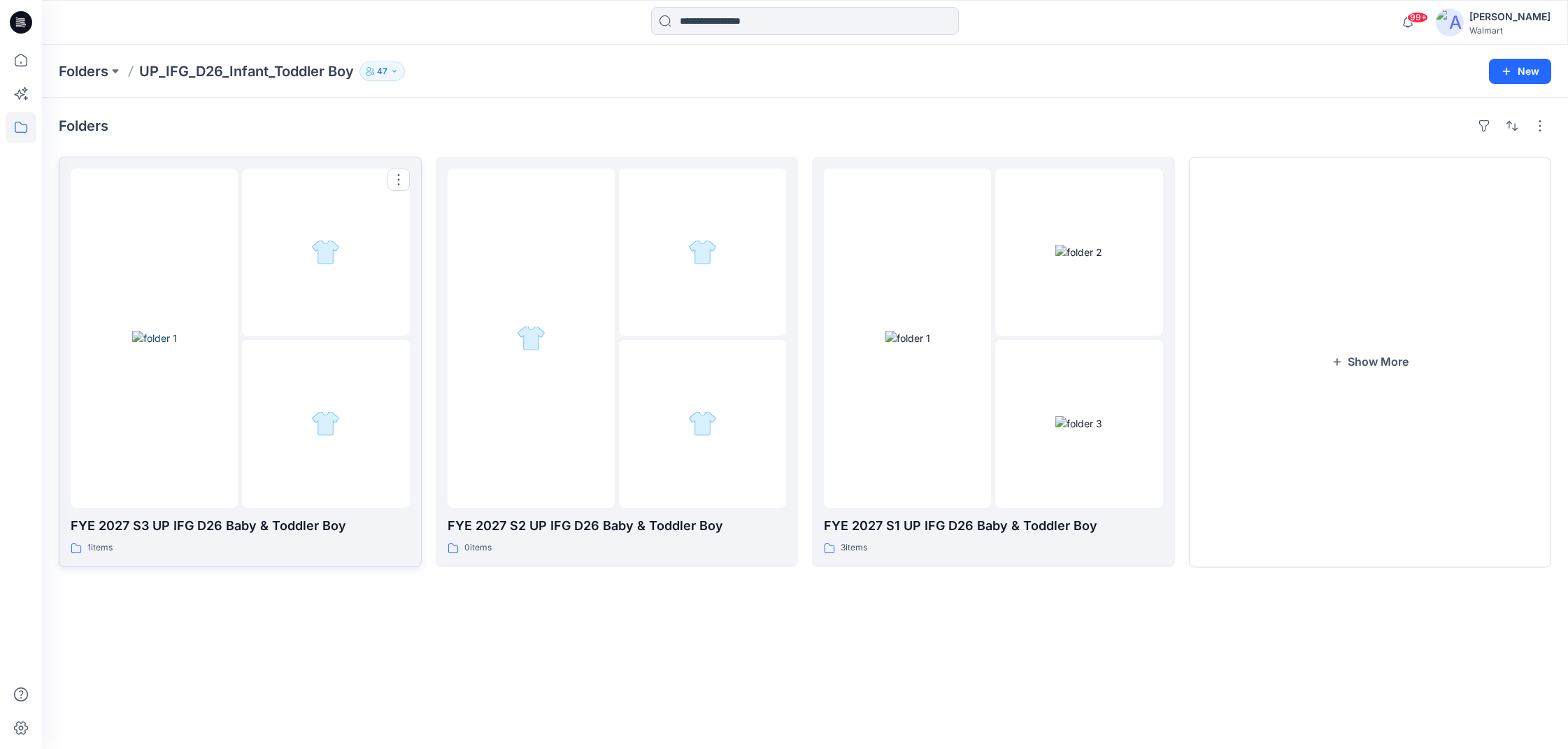
click at [292, 249] on div at bounding box center [325, 252] width 167 height 167
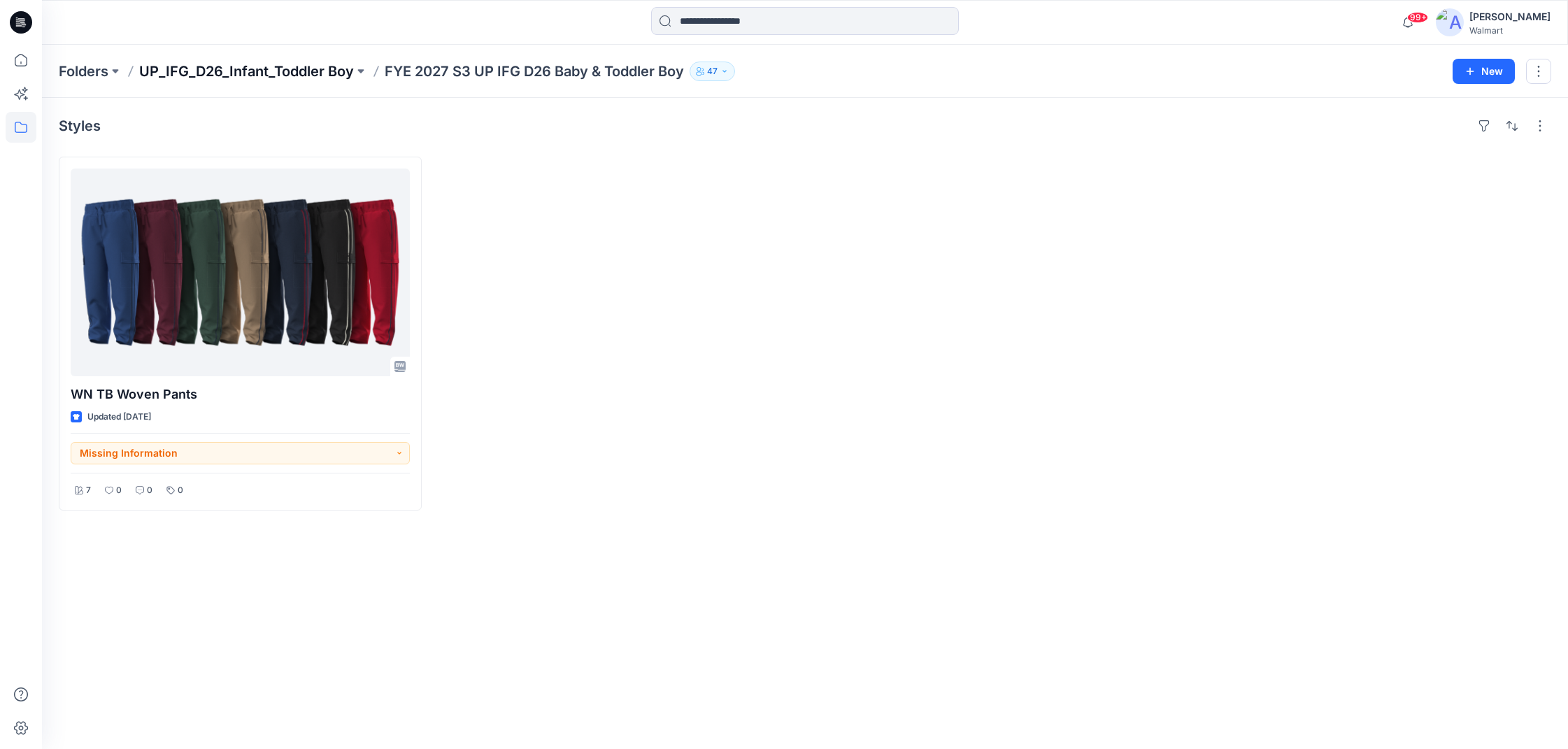
click at [247, 69] on p "UP_IFG_D26_Infant_Toddler Boy" at bounding box center [246, 71] width 215 height 20
